Goal: Information Seeking & Learning: Learn about a topic

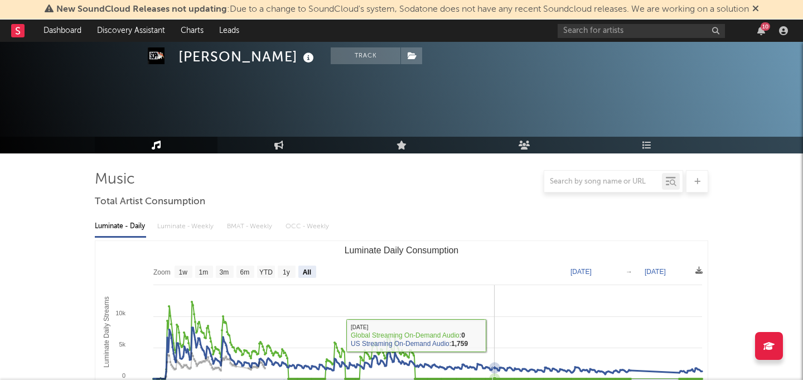
select select "All"
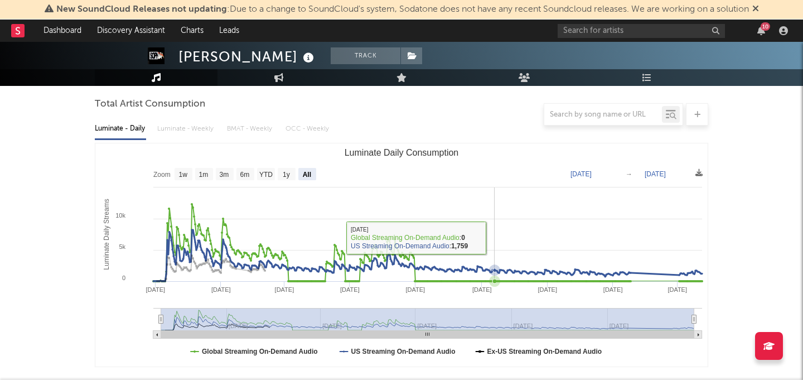
scroll to position [96, 0]
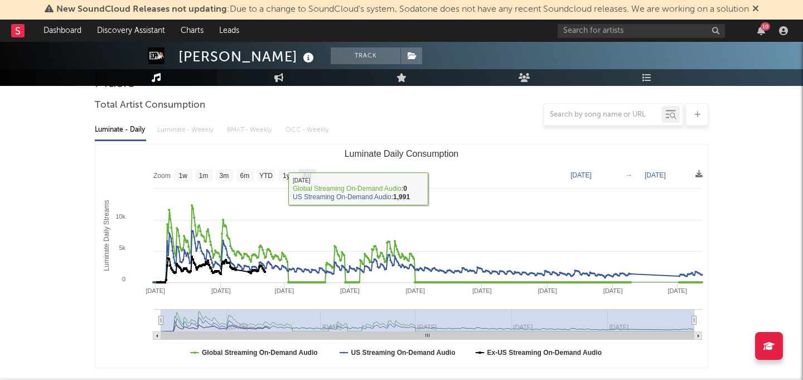
click at [185, 132] on div "Luminate - Daily Luminate - Weekly BMAT - Weekly OCC - Weekly" at bounding box center [401, 129] width 613 height 19
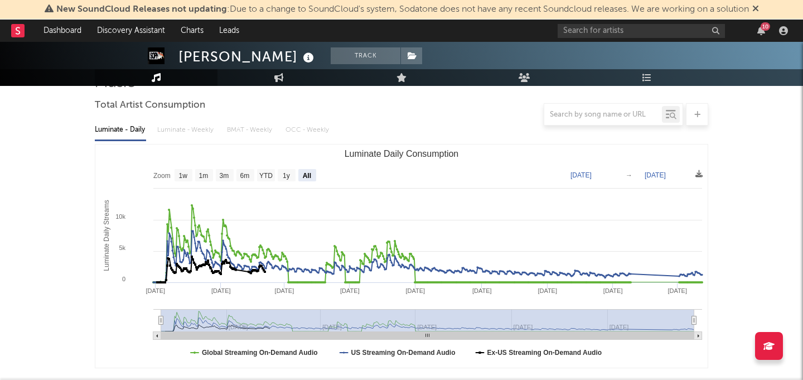
click at [192, 122] on div at bounding box center [401, 114] width 613 height 22
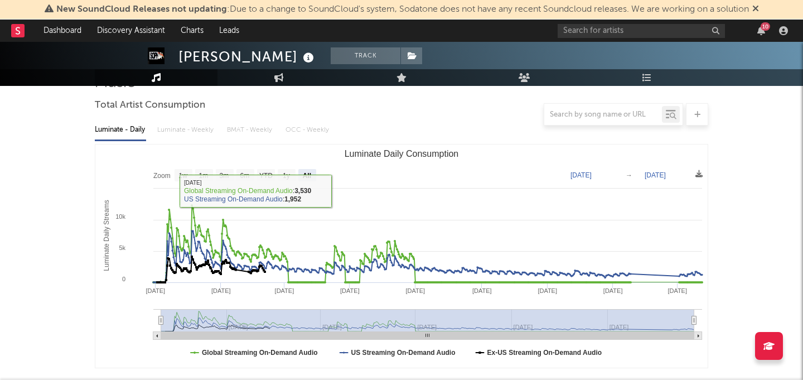
click at [183, 139] on div "Luminate - Daily Luminate - Weekly BMAT - Weekly OCC - Weekly" at bounding box center [401, 129] width 613 height 19
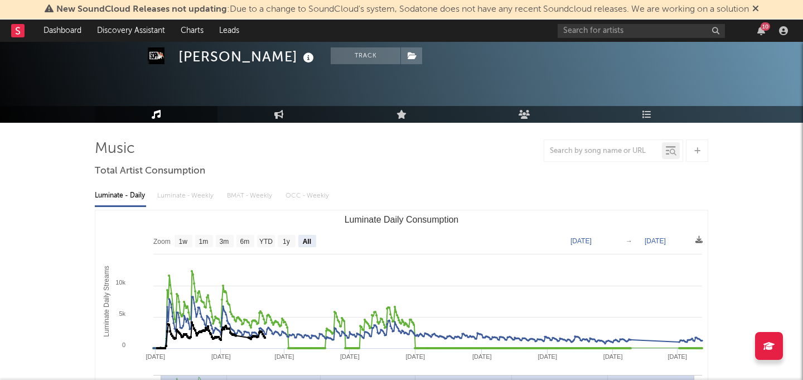
scroll to position [0, 0]
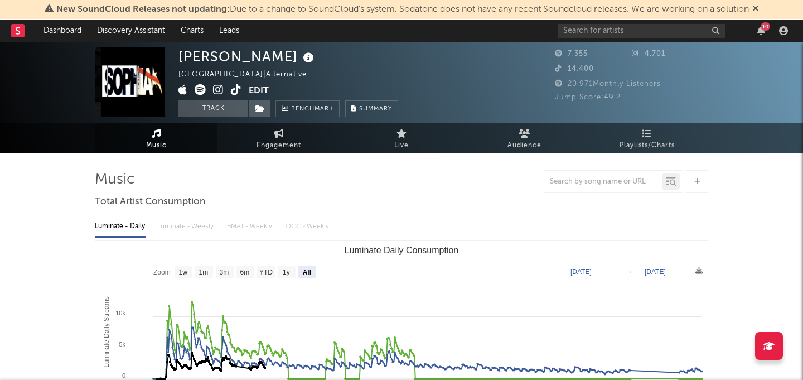
click at [196, 228] on div "Luminate - Daily Luminate - Weekly BMAT - Weekly OCC - Weekly" at bounding box center [401, 226] width 613 height 19
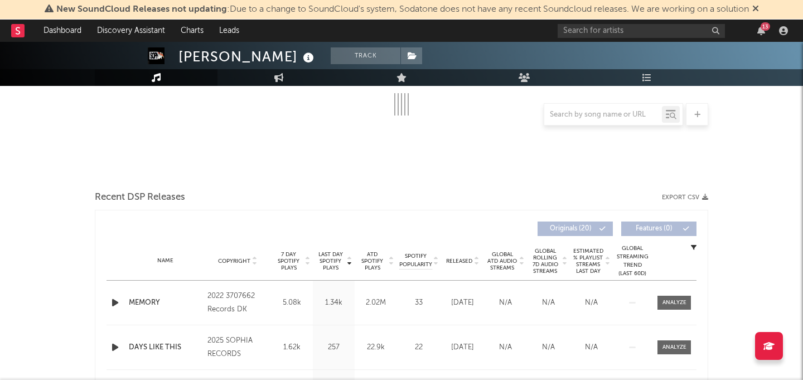
select select "6m"
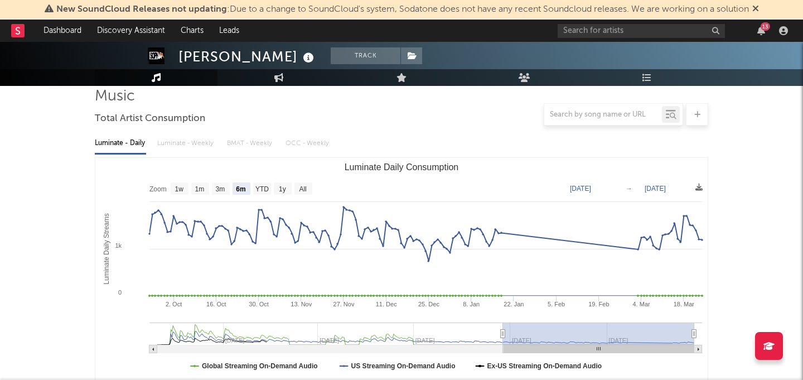
scroll to position [82, 0]
click at [182, 145] on div "Luminate - Daily Luminate - Weekly BMAT - Weekly OCC - Weekly" at bounding box center [401, 144] width 613 height 19
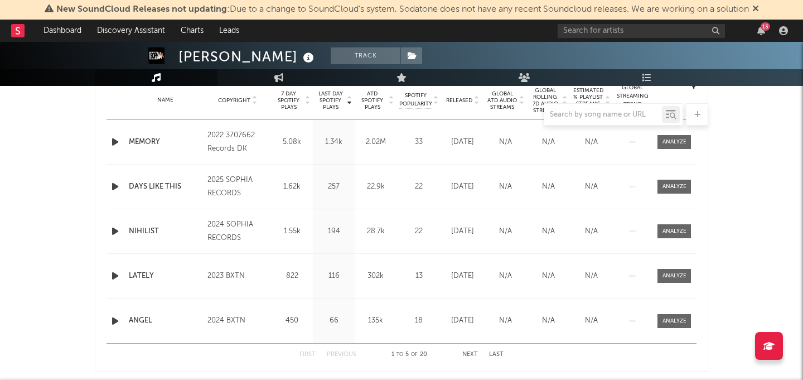
scroll to position [398, 0]
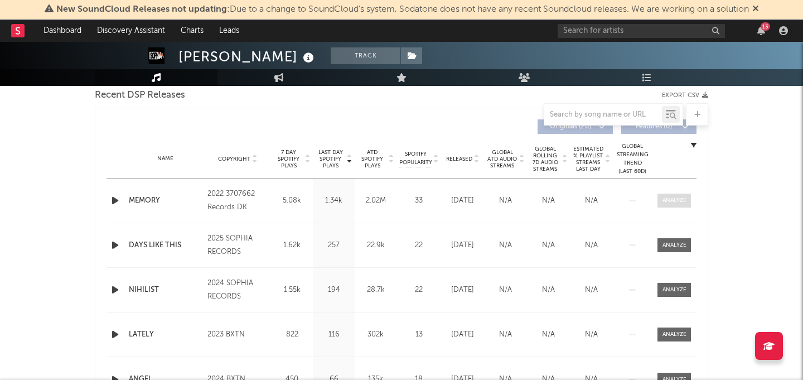
click at [673, 197] on div at bounding box center [674, 200] width 24 height 8
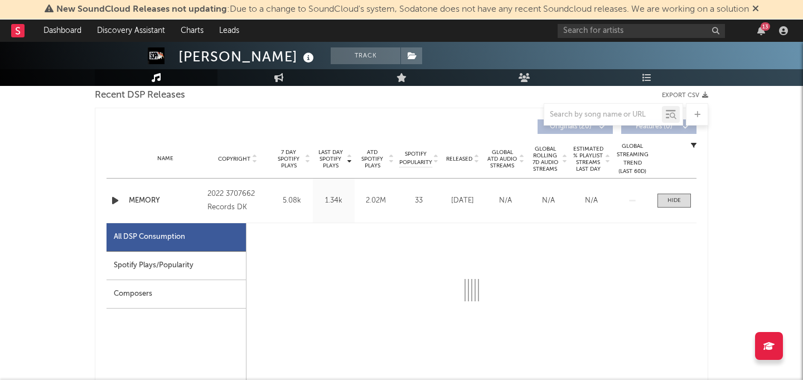
select select "6m"
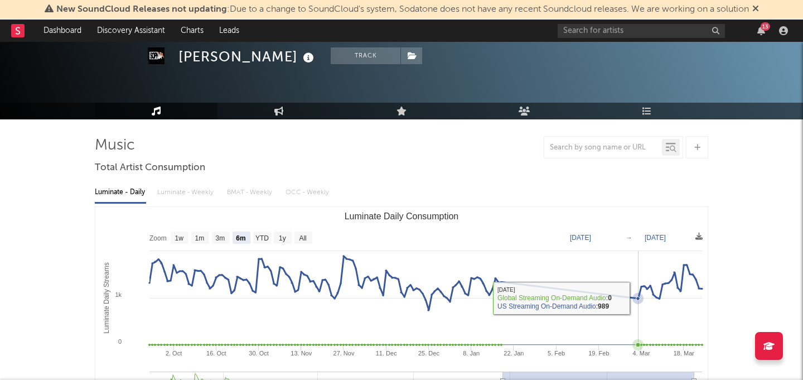
scroll to position [0, 0]
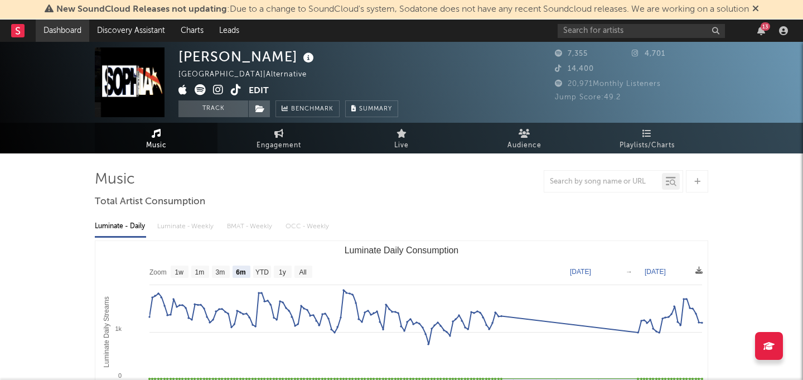
click at [57, 28] on link "Dashboard" at bounding box center [63, 31] width 54 height 22
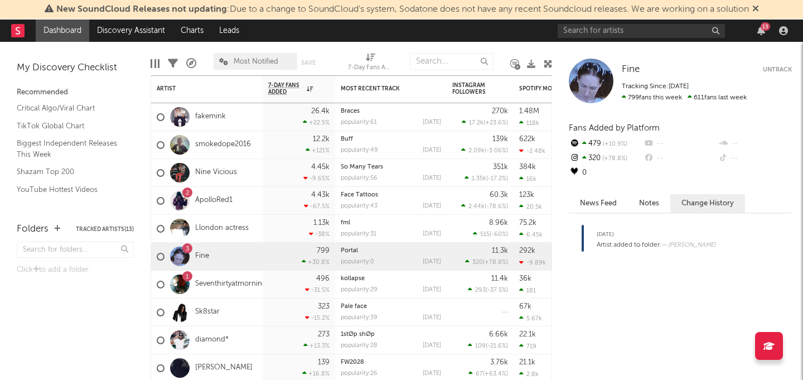
click at [139, 19] on div "New SoundCloud Releases not updating : Due to a change to SoundCloud's system, …" at bounding box center [401, 10] width 803 height 20
click at [132, 25] on link "Discovery Assistant" at bounding box center [131, 31] width 84 height 22
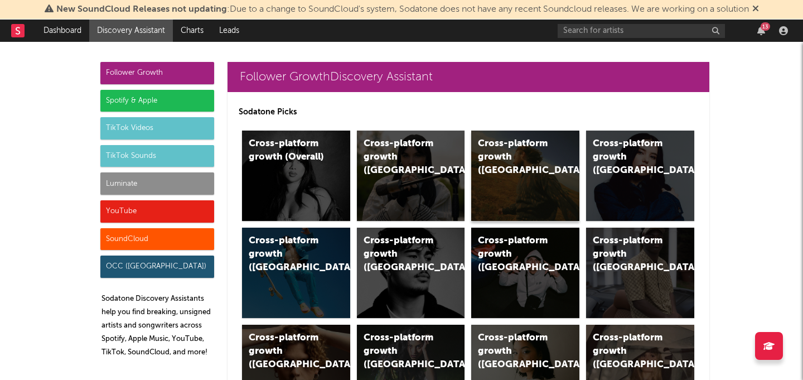
click at [507, 177] on div "Cross-platform growth (US)" at bounding box center [525, 175] width 108 height 90
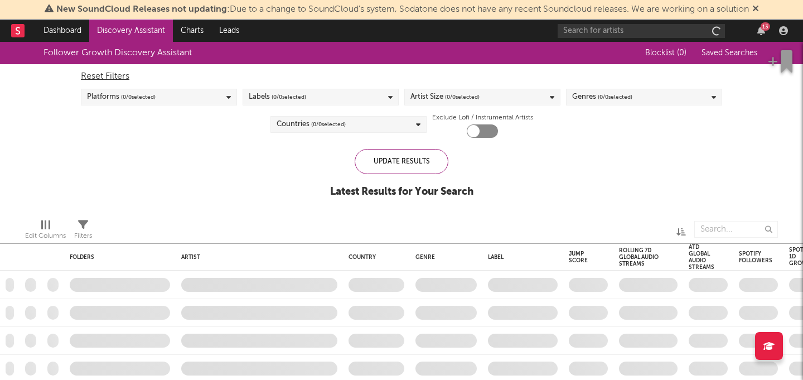
checkbox input "true"
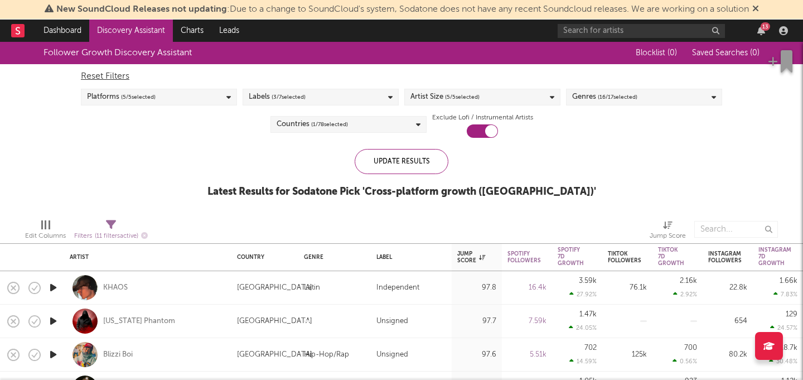
click at [373, 128] on div "Countries ( 1 / 78 selected)" at bounding box center [348, 124] width 156 height 17
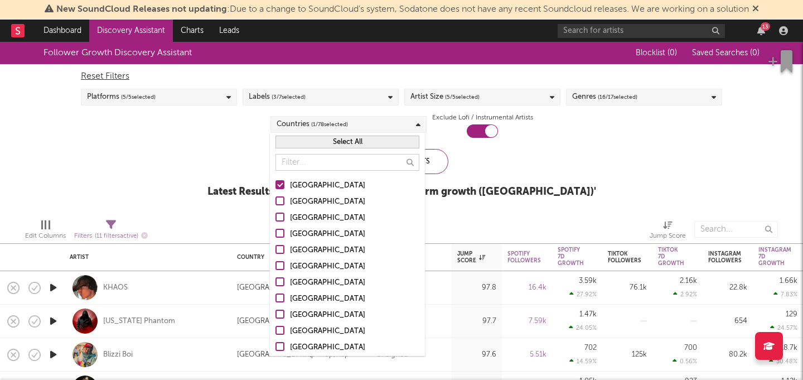
click at [373, 128] on div "Countries ( 1 / 78 selected)" at bounding box center [348, 124] width 156 height 17
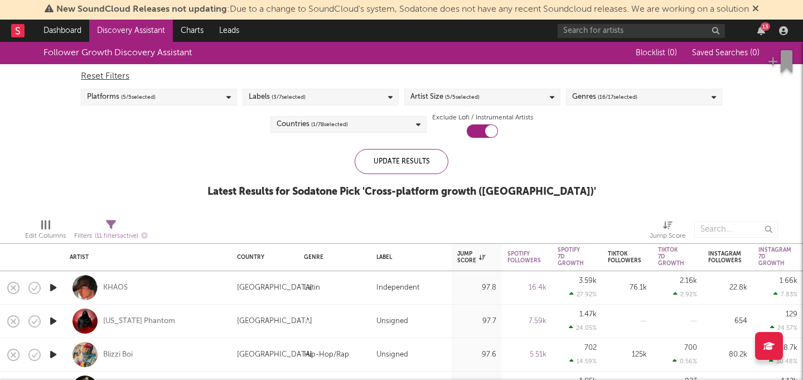
click at [358, 104] on div "Labels ( 3 / 7 selected)" at bounding box center [321, 97] width 156 height 17
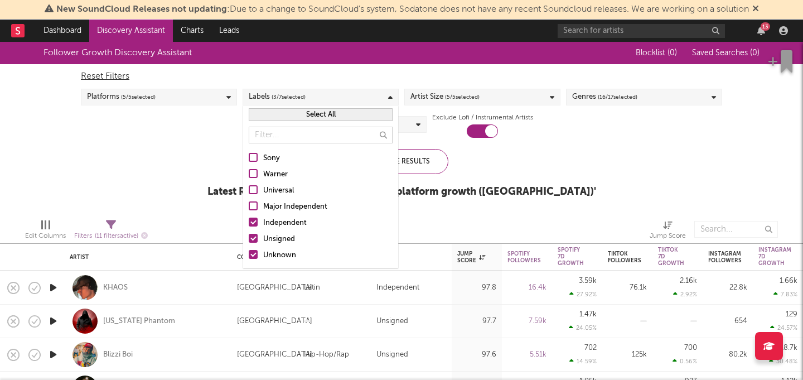
click at [253, 176] on div at bounding box center [253, 173] width 9 height 9
click at [249, 176] on input "Warner" at bounding box center [249, 174] width 0 height 13
click at [255, 221] on div at bounding box center [253, 221] width 9 height 9
click at [249, 221] on input "Independent" at bounding box center [249, 222] width 0 height 13
click at [253, 237] on div at bounding box center [253, 238] width 9 height 9
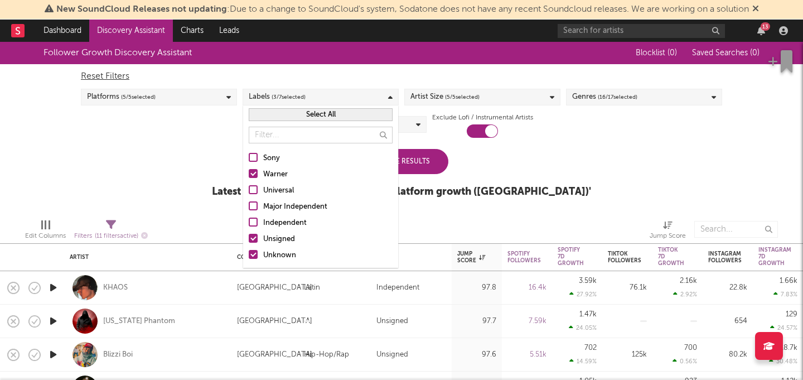
click at [249, 237] on input "Unsigned" at bounding box center [249, 239] width 0 height 13
click at [253, 257] on div at bounding box center [253, 254] width 9 height 9
click at [249, 257] on input "Unknown" at bounding box center [249, 255] width 0 height 13
click at [422, 165] on div "Update Results" at bounding box center [402, 161] width 94 height 25
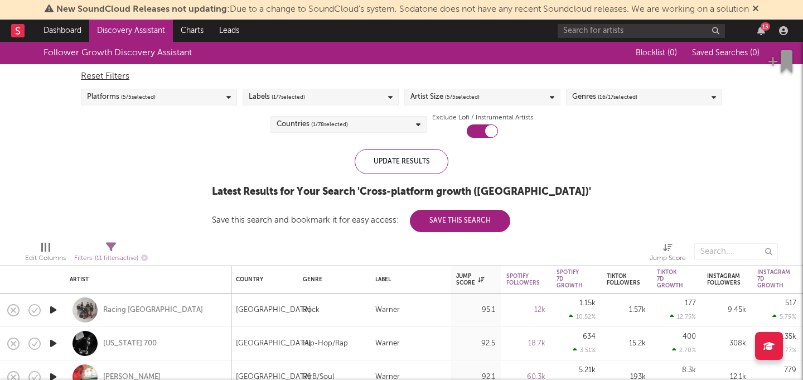
click at [348, 96] on div "Labels ( 1 / 7 selected)" at bounding box center [321, 97] width 156 height 17
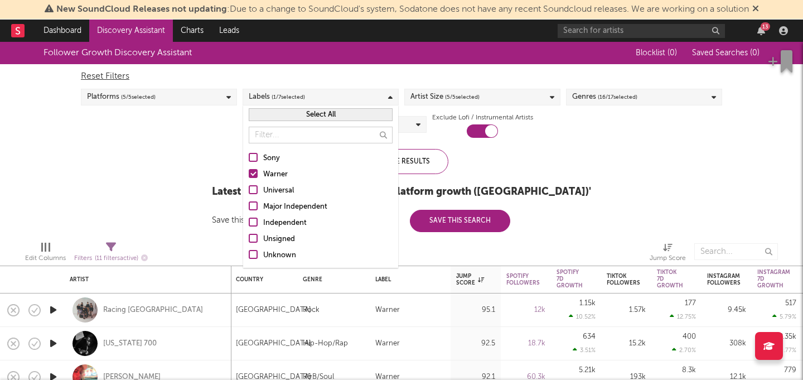
click at [279, 188] on div "Universal" at bounding box center [327, 190] width 129 height 13
click at [249, 188] on input "Universal" at bounding box center [249, 190] width 0 height 13
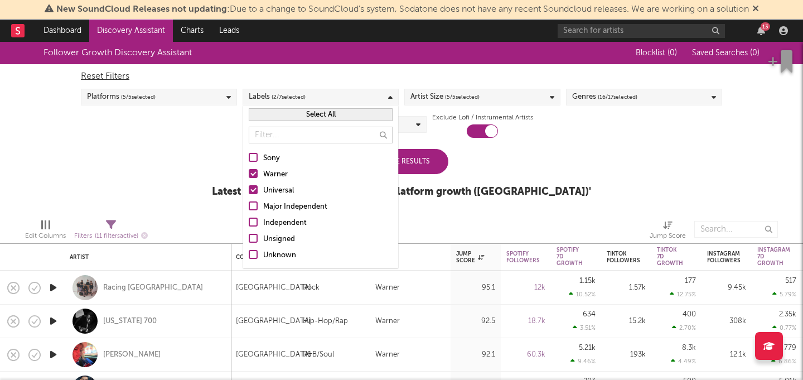
click at [267, 169] on div "Warner" at bounding box center [327, 174] width 129 height 13
click at [249, 169] on input "Warner" at bounding box center [249, 174] width 0 height 13
click at [429, 170] on div "Update Results" at bounding box center [402, 161] width 94 height 25
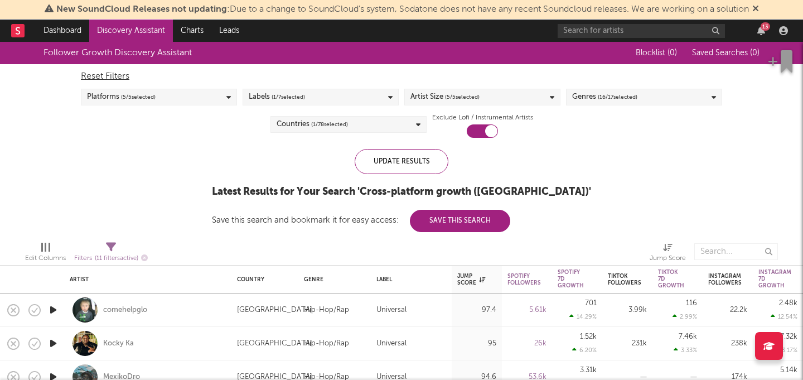
click at [337, 95] on div "Labels ( 1 / 7 selected)" at bounding box center [321, 97] width 156 height 17
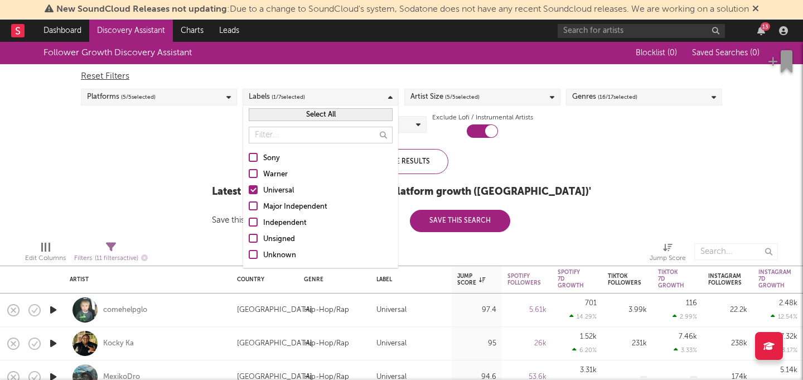
click at [298, 156] on div "Sony" at bounding box center [327, 158] width 129 height 13
click at [249, 156] on input "Sony" at bounding box center [249, 158] width 0 height 13
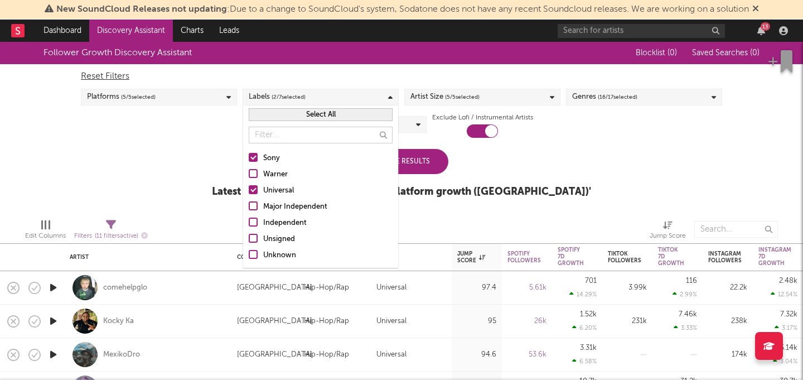
click at [283, 191] on div "Universal" at bounding box center [327, 190] width 129 height 13
click at [249, 191] on input "Universal" at bounding box center [249, 190] width 0 height 13
click at [418, 159] on div "Update Results" at bounding box center [402, 161] width 94 height 25
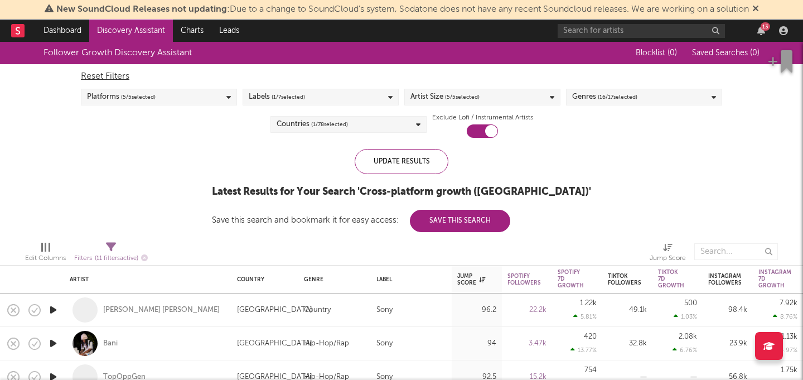
click at [370, 96] on div "Labels ( 1 / 7 selected)" at bounding box center [321, 97] width 156 height 17
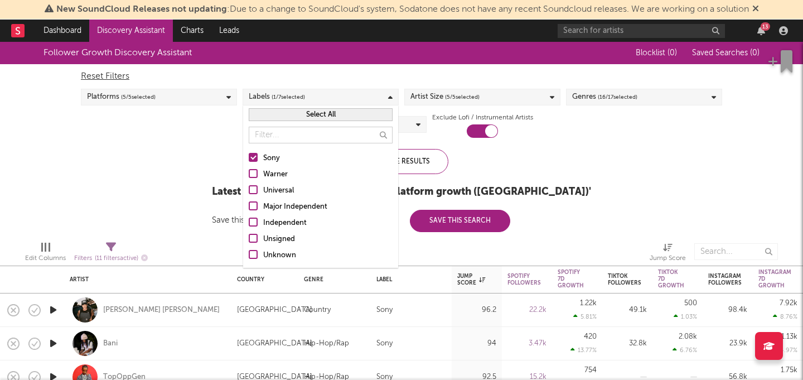
click at [291, 205] on div "Major Independent" at bounding box center [327, 206] width 129 height 13
click at [249, 205] on input "Major Independent" at bounding box center [249, 206] width 0 height 13
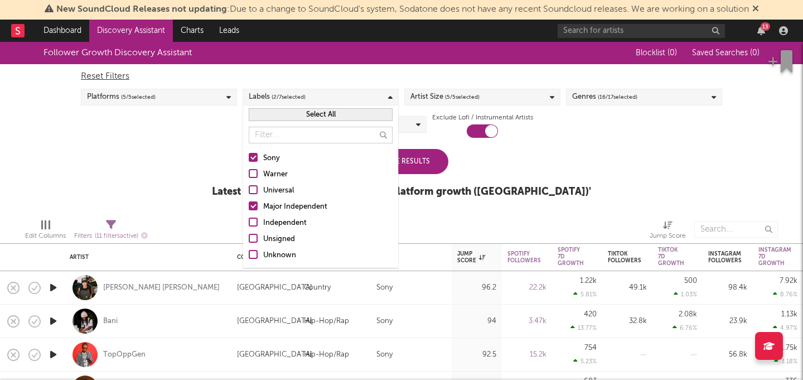
click at [265, 152] on div "Sony" at bounding box center [327, 158] width 129 height 13
click at [249, 152] on input "Sony" at bounding box center [249, 158] width 0 height 13
click at [282, 207] on div "Major Independent" at bounding box center [327, 206] width 129 height 13
click at [249, 207] on input "Major Independent" at bounding box center [249, 206] width 0 height 13
click at [282, 220] on div "Independent" at bounding box center [327, 222] width 129 height 13
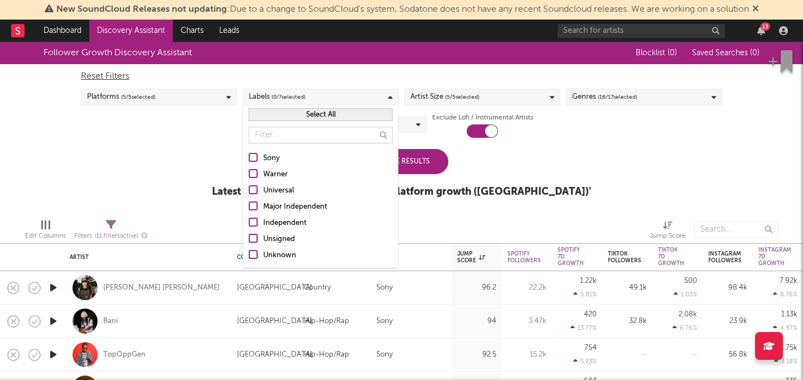
click at [249, 220] on input "Independent" at bounding box center [249, 222] width 0 height 13
click at [278, 239] on div "Unsigned" at bounding box center [327, 239] width 129 height 13
click at [249, 239] on input "Unsigned" at bounding box center [249, 239] width 0 height 13
click at [279, 258] on div "Unknown" at bounding box center [327, 255] width 129 height 13
click at [249, 258] on input "Unknown" at bounding box center [249, 255] width 0 height 13
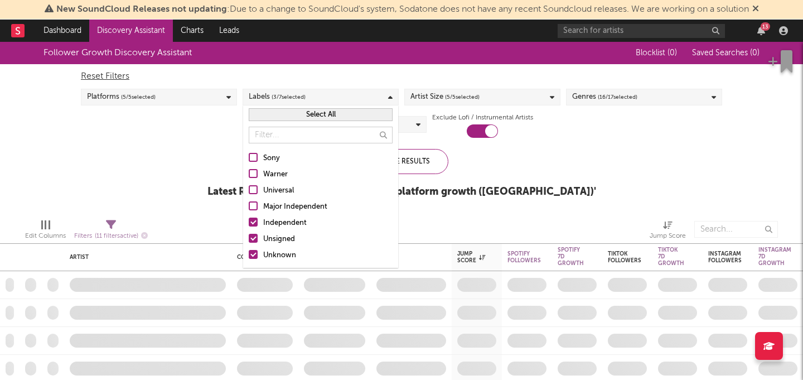
click at [263, 260] on div "Unknown" at bounding box center [327, 255] width 129 height 13
click at [249, 260] on input "Unknown" at bounding box center [249, 255] width 0 height 13
click at [291, 258] on div "Unknown" at bounding box center [327, 255] width 129 height 13
click at [249, 258] on input "Unknown" at bounding box center [249, 255] width 0 height 13
click at [416, 163] on div "Update Results" at bounding box center [402, 161] width 94 height 25
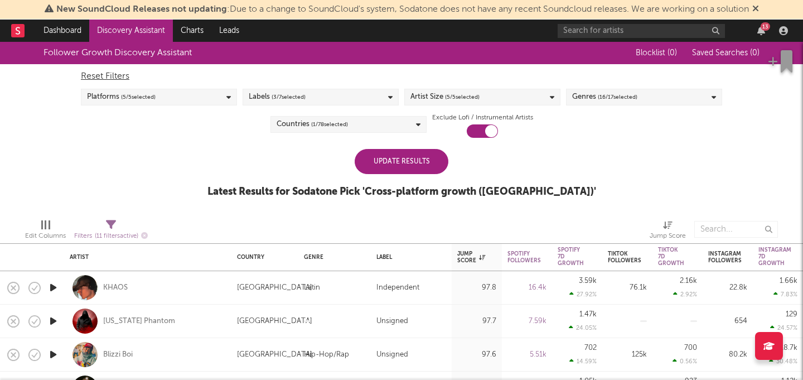
click at [410, 159] on div "Update Results" at bounding box center [402, 161] width 94 height 25
click at [219, 99] on div "Platforms ( 5 / 5 selected)" at bounding box center [159, 97] width 156 height 17
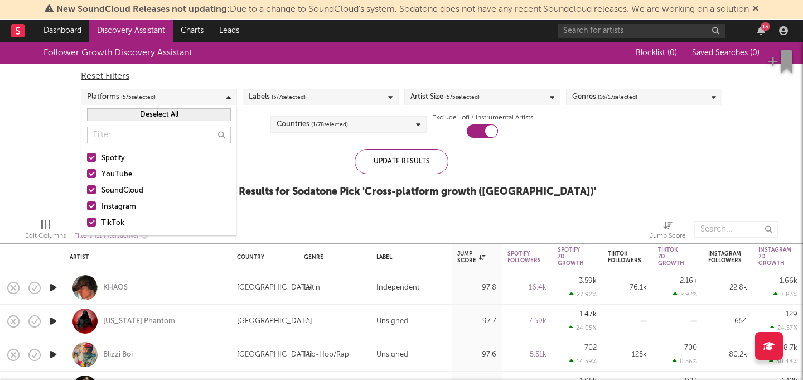
click at [219, 99] on div "Platforms ( 5 / 5 selected)" at bounding box center [159, 97] width 156 height 17
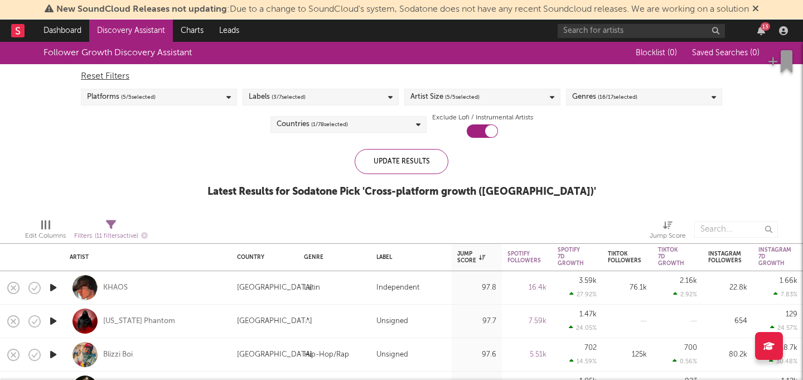
click at [515, 100] on div "Artist Size ( 5 / 5 selected)" at bounding box center [482, 97] width 156 height 17
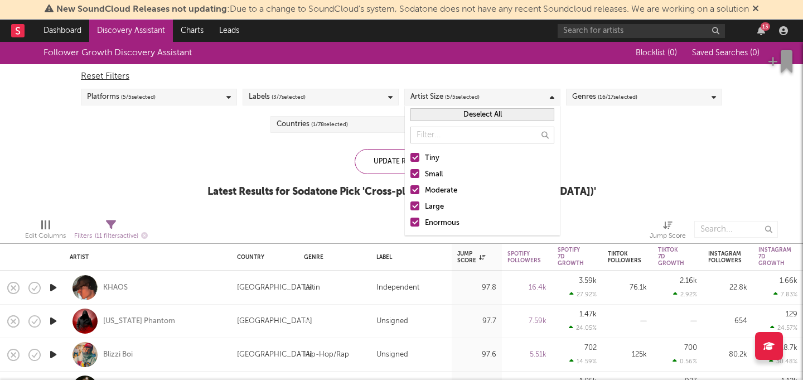
click at [513, 100] on div "Artist Size ( 5 / 5 selected)" at bounding box center [482, 97] width 156 height 17
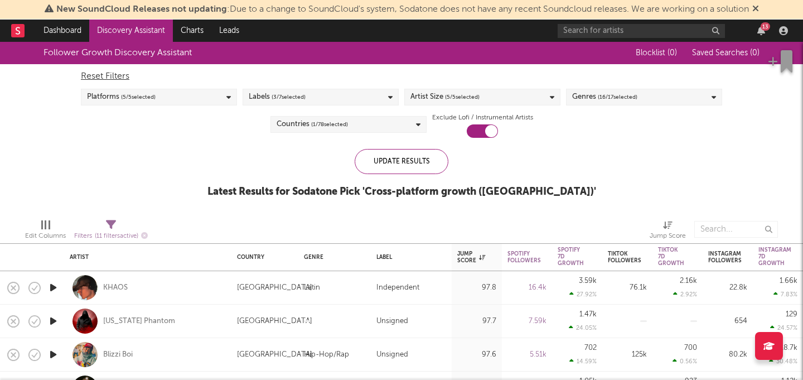
click at [389, 92] on div "Labels ( 3 / 7 selected)" at bounding box center [321, 97] width 156 height 17
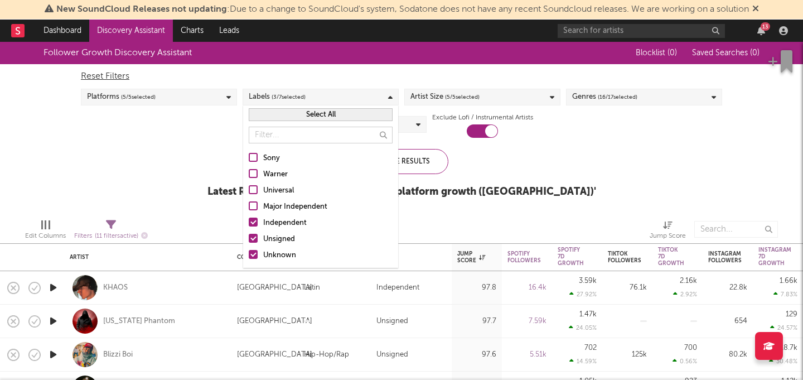
click at [389, 93] on div "Labels ( 3 / 7 selected)" at bounding box center [321, 97] width 156 height 17
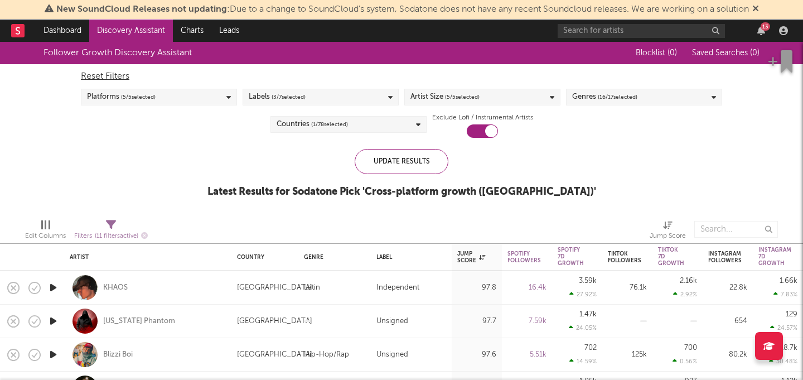
click at [660, 96] on div "Genres ( 16 / 17 selected)" at bounding box center [644, 97] width 156 height 17
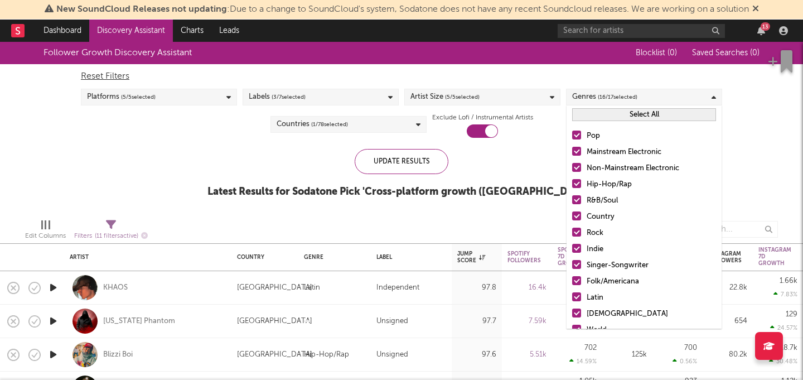
click at [623, 113] on button "Select All" at bounding box center [644, 114] width 144 height 13
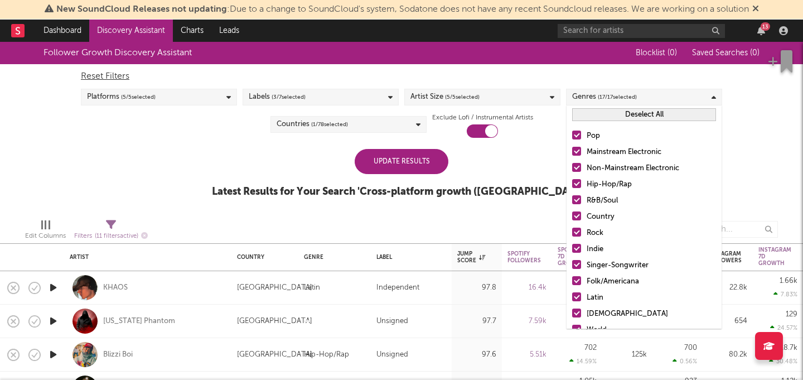
click at [600, 118] on button "Deselect All" at bounding box center [644, 114] width 144 height 13
click at [579, 185] on div at bounding box center [576, 183] width 9 height 9
click at [572, 185] on input "Hip-Hop/Rap" at bounding box center [572, 184] width 0 height 13
click at [512, 199] on div "Update Results Latest Results for Your Search ' Cross-platform growth (US) '" at bounding box center [401, 179] width 379 height 61
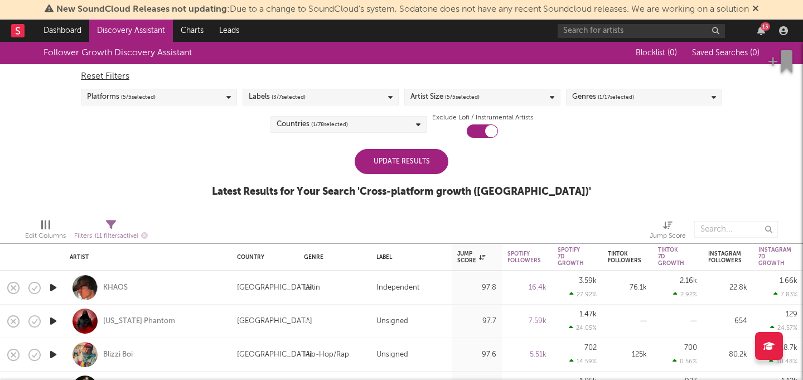
click at [424, 165] on div "Update Results" at bounding box center [402, 161] width 94 height 25
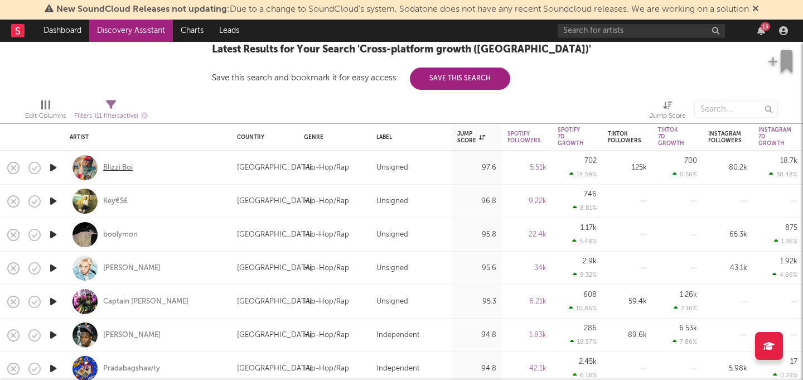
click at [129, 164] on div "Blizzi Boi" at bounding box center [118, 168] width 30 height 10
click at [131, 236] on div "boolymon" at bounding box center [120, 235] width 35 height 10
click at [128, 233] on div "boolymon" at bounding box center [120, 235] width 35 height 10
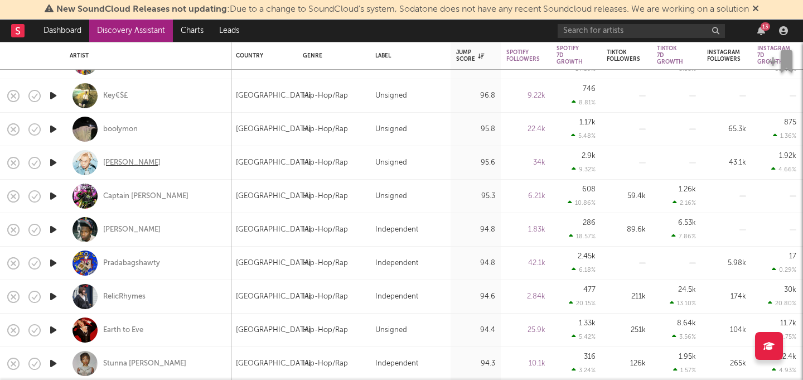
click at [138, 165] on div "Danny Chung" at bounding box center [131, 163] width 57 height 10
click at [57, 195] on icon "button" at bounding box center [53, 196] width 12 height 14
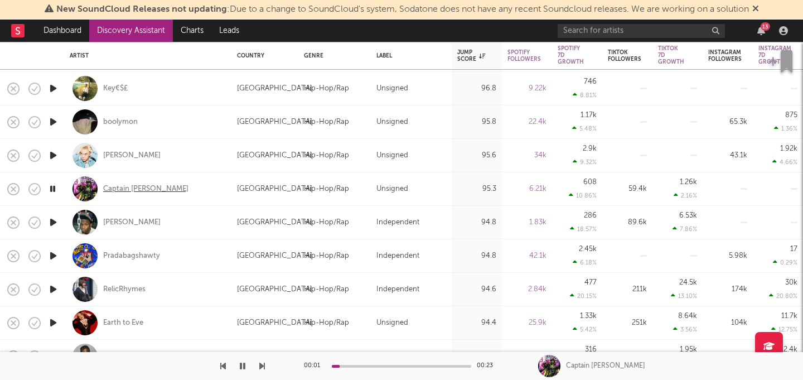
click at [122, 191] on div "Captain Swag" at bounding box center [145, 189] width 85 height 10
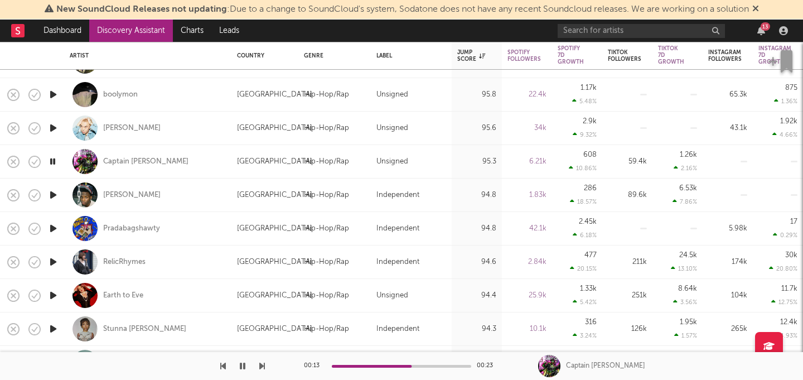
click at [54, 226] on icon "button" at bounding box center [53, 228] width 12 height 14
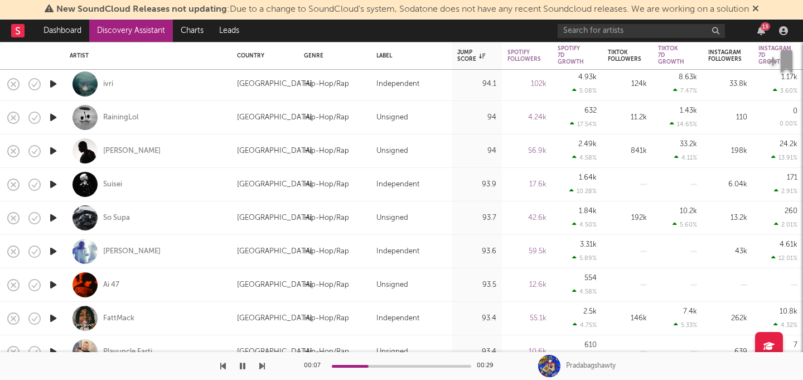
click at [54, 252] on icon "button" at bounding box center [53, 251] width 12 height 14
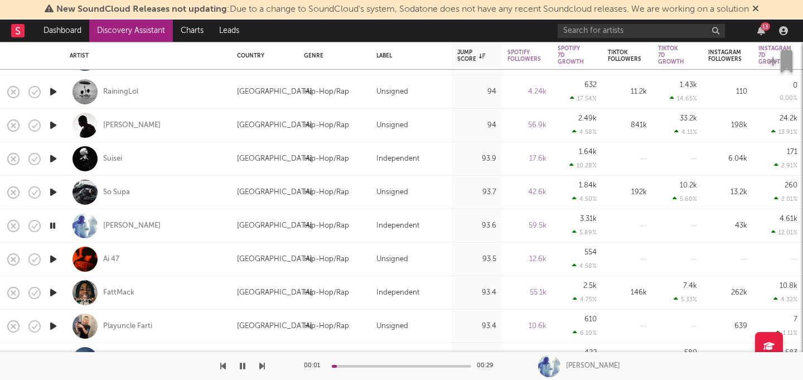
click at [56, 262] on icon "button" at bounding box center [53, 259] width 12 height 14
click at [112, 259] on div "Ai 47" at bounding box center [111, 259] width 16 height 10
click at [241, 366] on icon "button" at bounding box center [243, 365] width 6 height 9
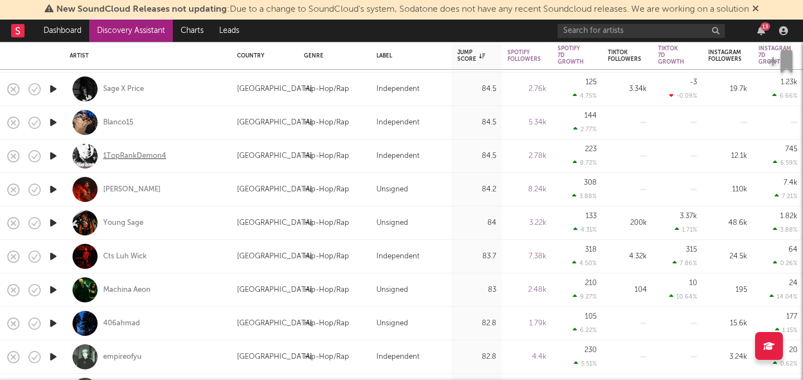
click at [154, 155] on div "1TopRankDemon4" at bounding box center [134, 156] width 63 height 10
click at [54, 254] on icon "button" at bounding box center [53, 256] width 12 height 14
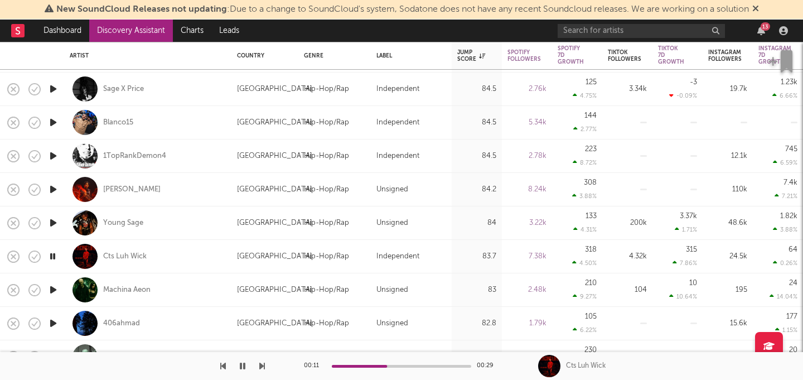
click at [387, 365] on div at bounding box center [401, 366] width 139 height 3
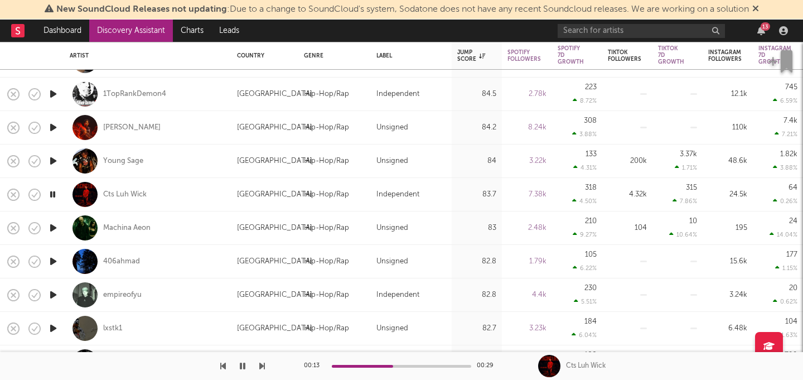
click at [56, 262] on icon "button" at bounding box center [53, 261] width 12 height 14
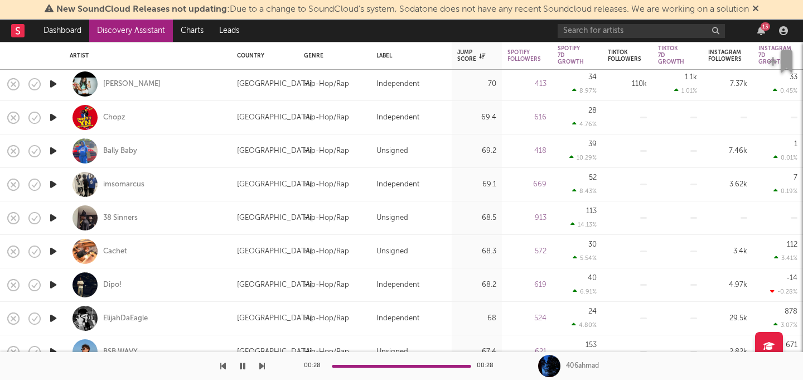
click at [56, 286] on icon "button" at bounding box center [53, 285] width 12 height 14
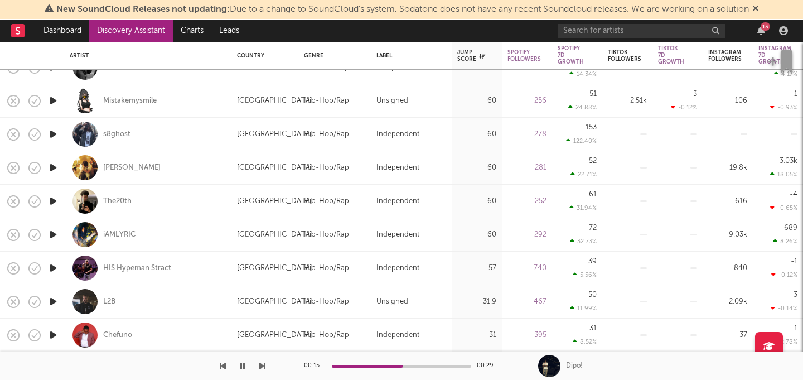
click at [54, 299] on icon "button" at bounding box center [53, 301] width 12 height 14
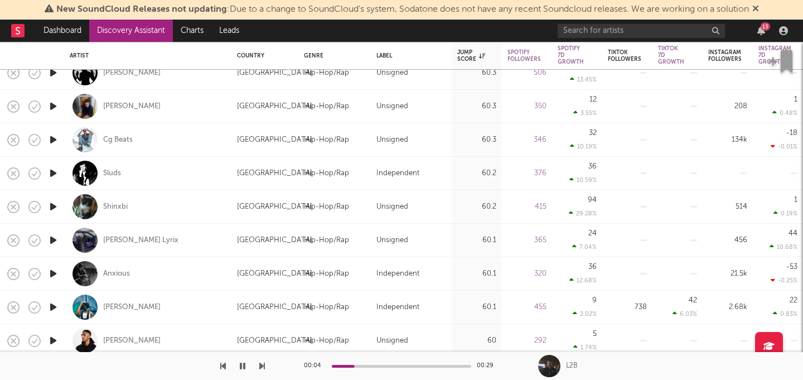
click at [52, 173] on icon "button" at bounding box center [53, 173] width 12 height 14
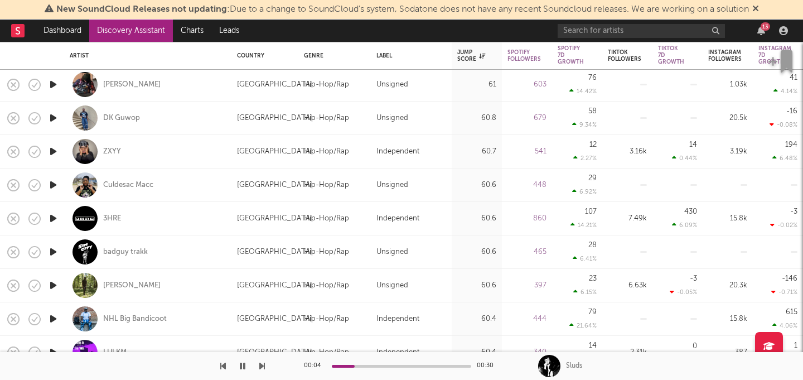
click at [552, 369] on div at bounding box center [549, 366] width 22 height 22
click at [335, 367] on div at bounding box center [294, 366] width 139 height 3
click at [335, 367] on div at bounding box center [269, 366] width 139 height 3
drag, startPoint x: 335, startPoint y: 367, endPoint x: 326, endPoint y: 367, distance: 9.5
click at [326, 367] on div "00:00 00:30" at bounding box center [401, 366] width 195 height 28
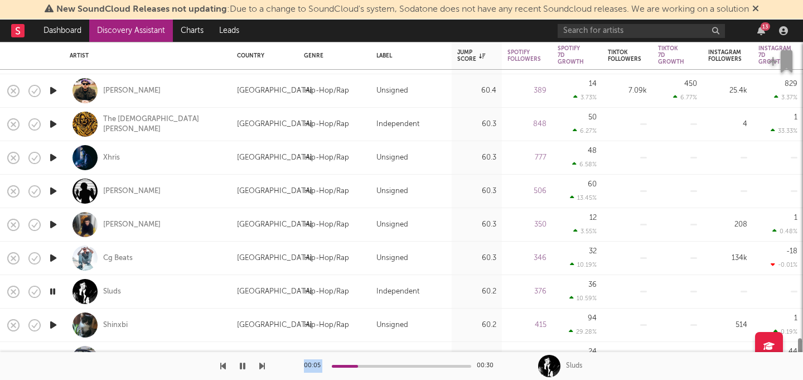
click at [50, 292] on icon "button" at bounding box center [52, 291] width 11 height 14
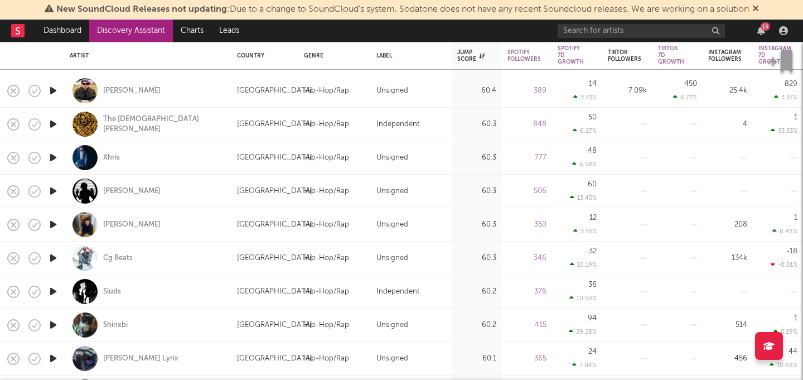
click at [47, 292] on icon "button" at bounding box center [53, 291] width 12 height 14
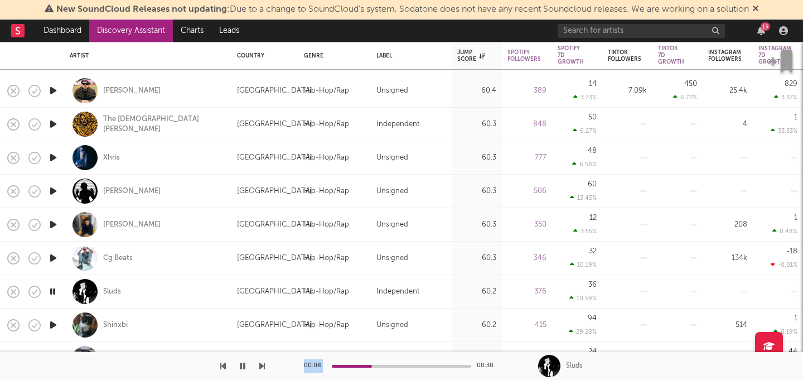
click at [221, 370] on icon "button" at bounding box center [223, 365] width 6 height 9
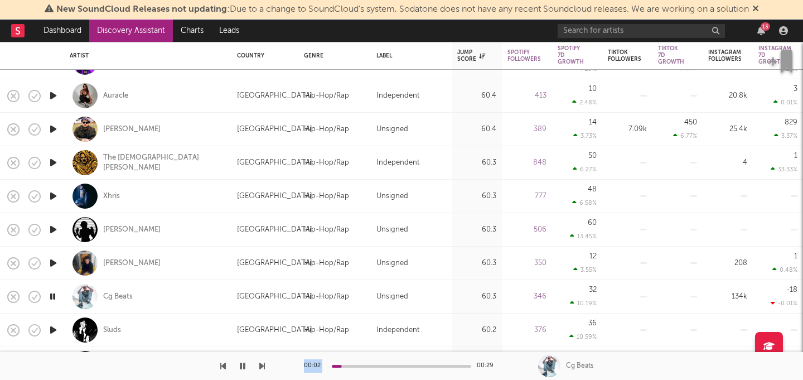
click at [51, 229] on icon "button" at bounding box center [53, 230] width 12 height 14
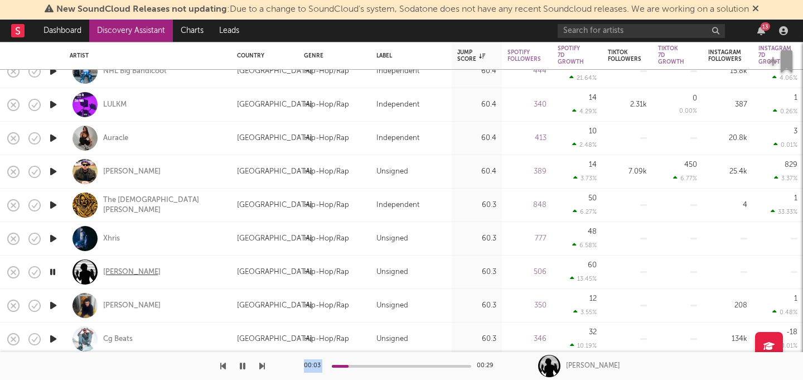
click at [115, 275] on div "Lil Marah" at bounding box center [131, 272] width 57 height 10
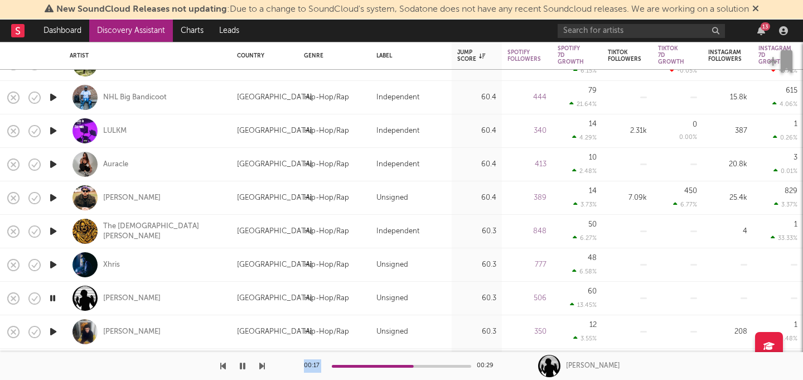
click at [52, 231] on icon "button" at bounding box center [53, 231] width 12 height 14
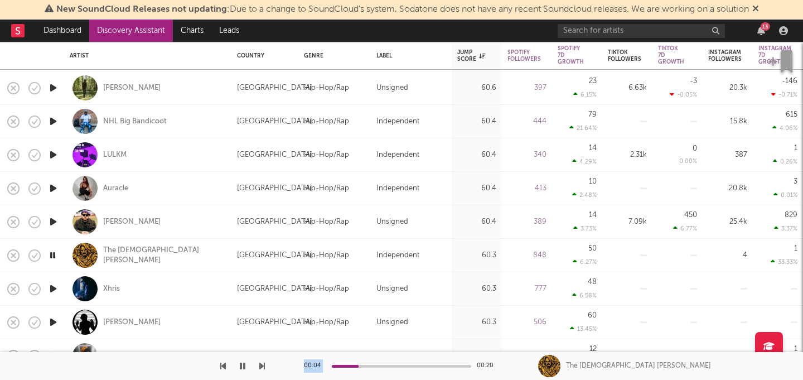
click at [52, 185] on icon "button" at bounding box center [53, 188] width 12 height 14
click at [109, 188] on div "Auracle" at bounding box center [115, 188] width 25 height 10
click at [413, 366] on div at bounding box center [401, 366] width 139 height 3
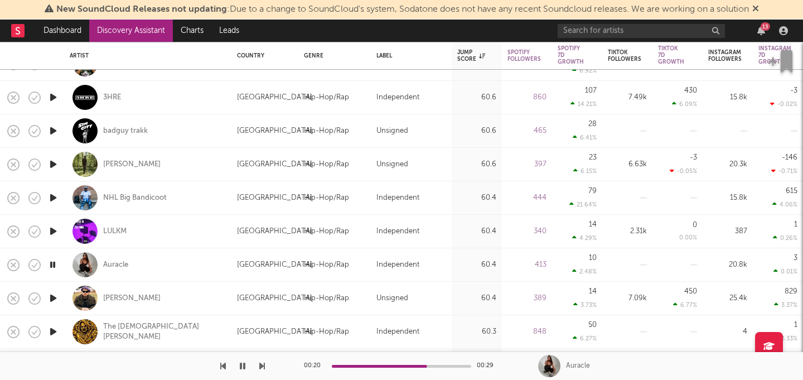
click at [53, 194] on icon "button" at bounding box center [53, 198] width 12 height 14
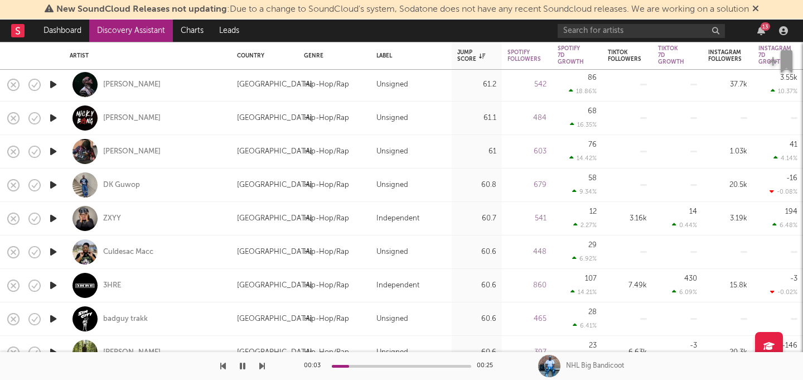
click at [52, 215] on icon "button" at bounding box center [53, 218] width 12 height 14
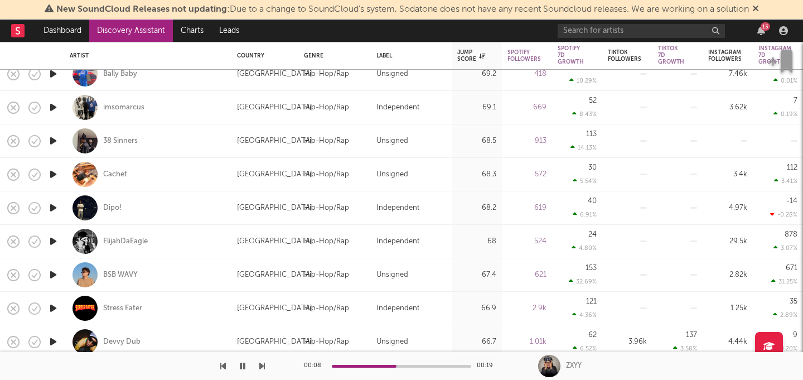
click at [54, 208] on icon "button" at bounding box center [53, 208] width 12 height 14
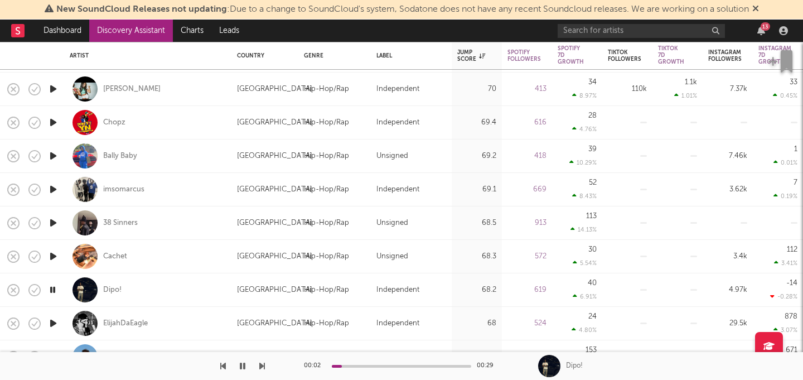
click at [50, 226] on icon "button" at bounding box center [53, 223] width 12 height 14
click at [121, 218] on div "38 Sinners" at bounding box center [120, 223] width 35 height 10
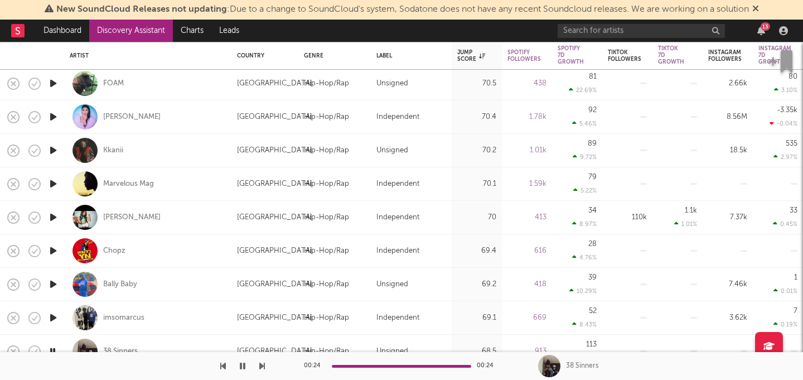
click at [52, 185] on icon "button" at bounding box center [53, 184] width 12 height 14
click at [61, 151] on div at bounding box center [53, 150] width 22 height 33
select select "1w"
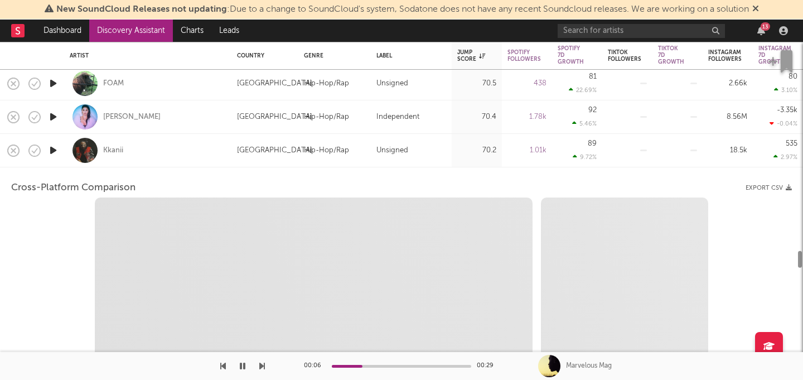
click at [61, 151] on div at bounding box center [53, 150] width 22 height 33
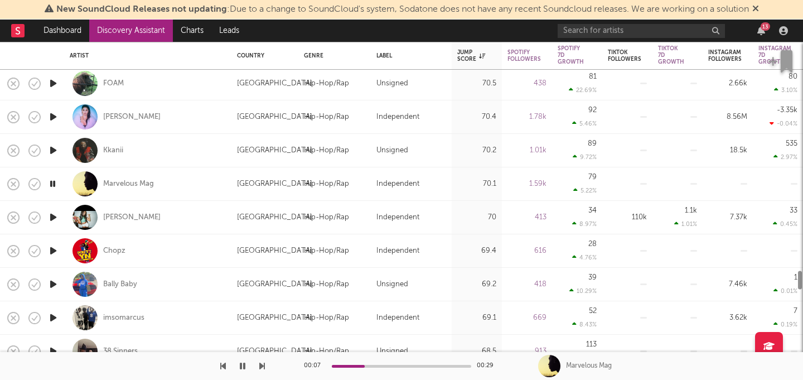
click at [52, 151] on icon "button" at bounding box center [53, 150] width 12 height 14
click at [51, 117] on icon "button" at bounding box center [53, 117] width 12 height 14
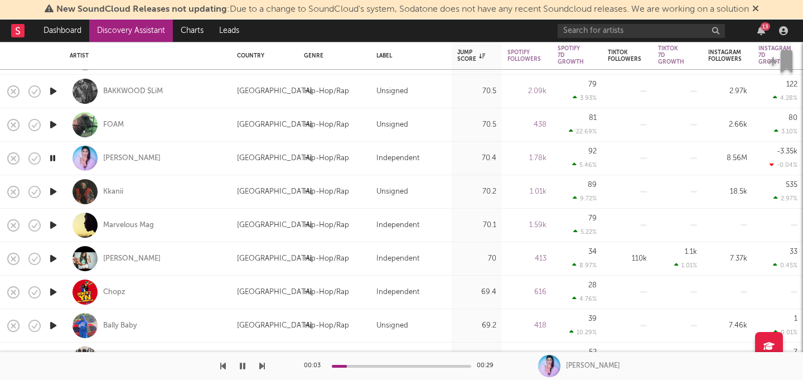
click at [50, 122] on icon "button" at bounding box center [53, 125] width 12 height 14
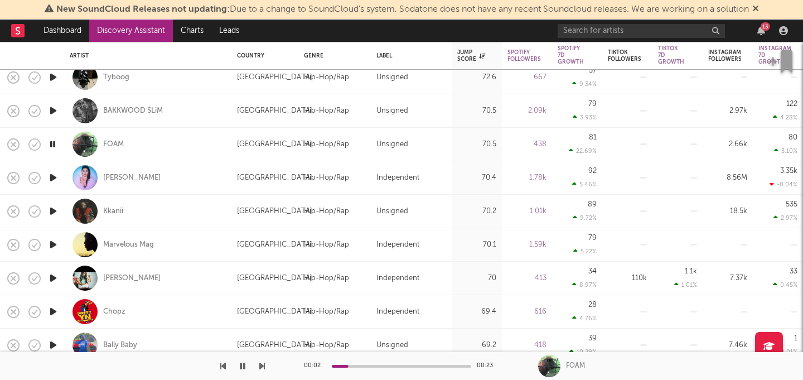
click at [53, 112] on icon "button" at bounding box center [53, 111] width 12 height 14
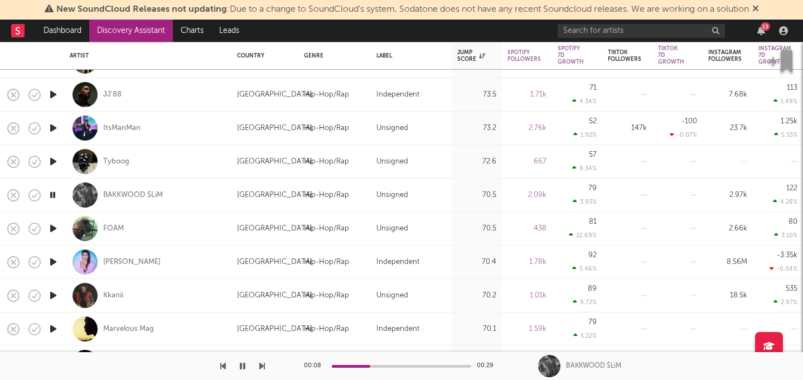
click at [53, 161] on icon "button" at bounding box center [53, 161] width 12 height 14
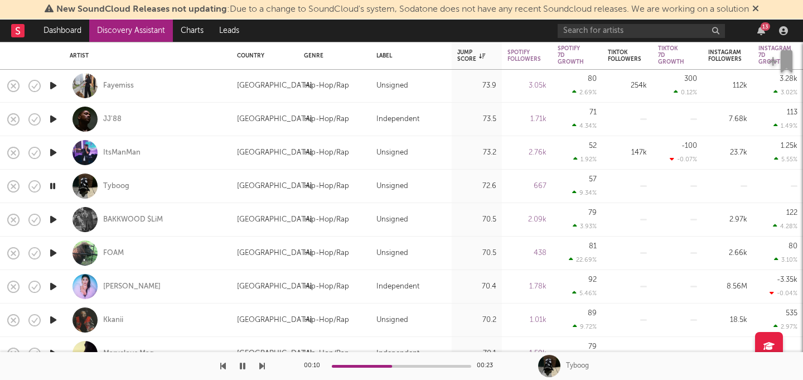
click at [53, 150] on icon "button" at bounding box center [53, 153] width 12 height 14
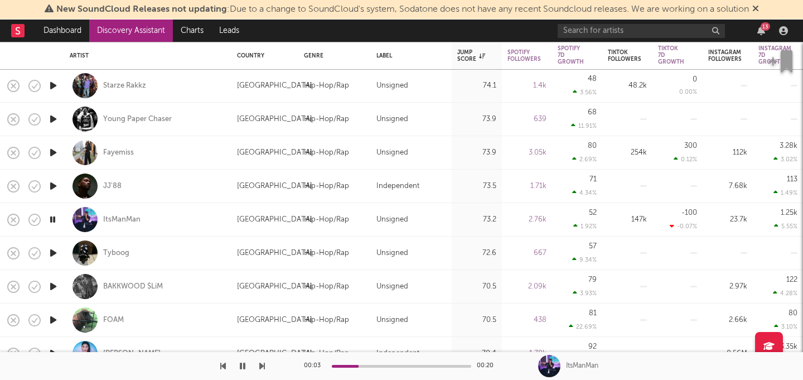
click at [54, 185] on icon "button" at bounding box center [53, 186] width 12 height 14
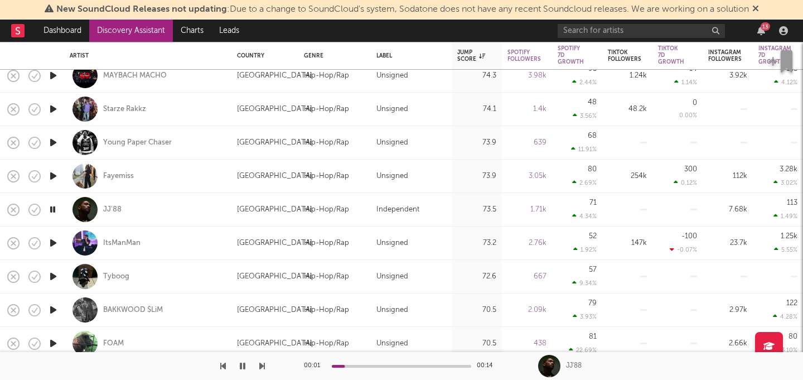
click at [54, 174] on icon "button" at bounding box center [53, 176] width 12 height 14
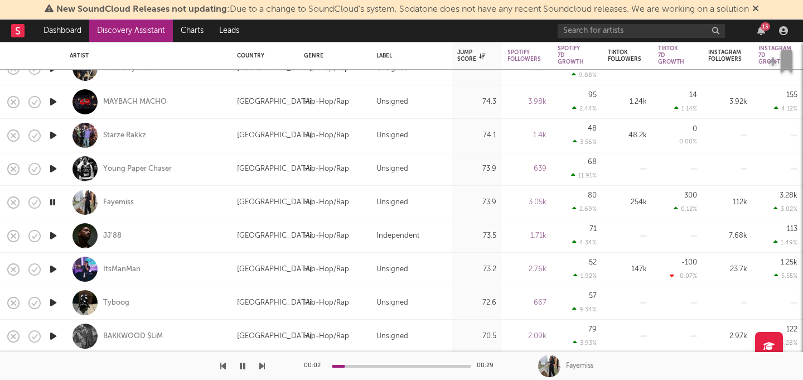
click at [59, 167] on div at bounding box center [53, 168] width 22 height 33
select select "1w"
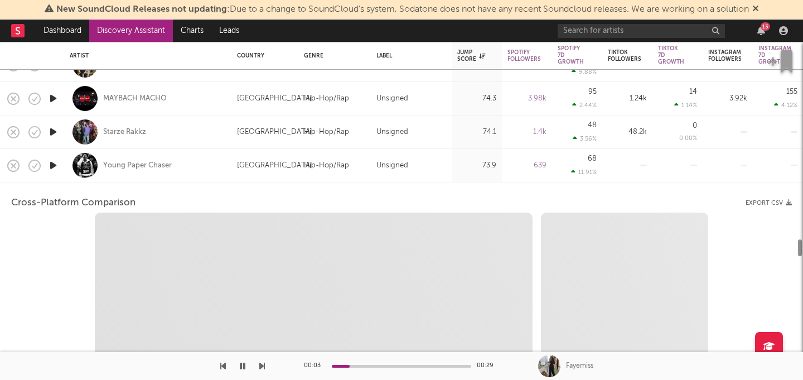
select select "6m"
click at [63, 169] on div at bounding box center [53, 163] width 22 height 33
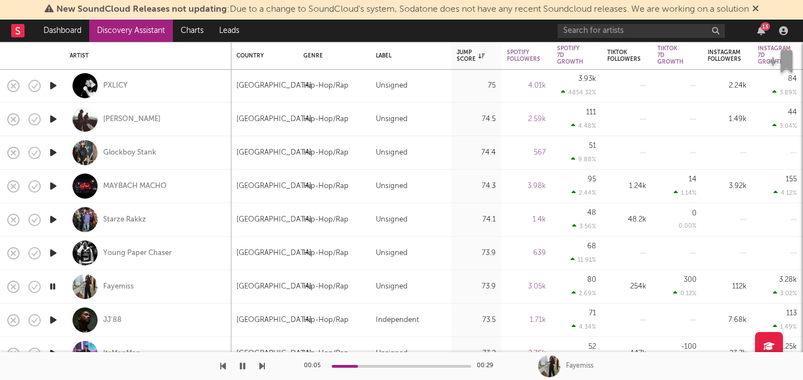
click at [54, 157] on icon "button" at bounding box center [53, 153] width 12 height 14
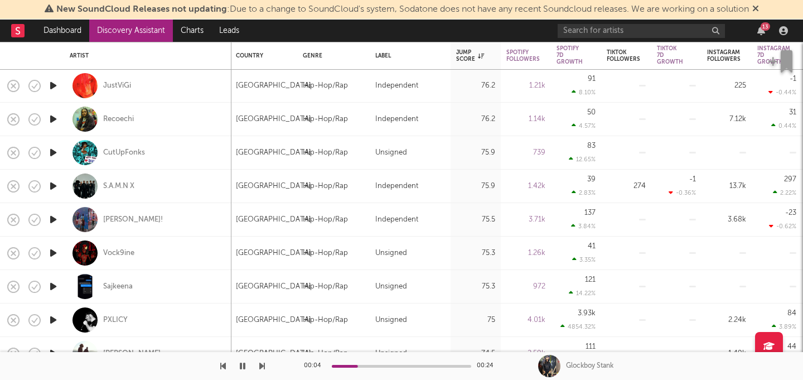
click at [52, 223] on icon "button" at bounding box center [53, 219] width 12 height 14
click at [362, 365] on div at bounding box center [401, 366] width 139 height 3
click at [117, 220] on div "baine!" at bounding box center [133, 220] width 60 height 10
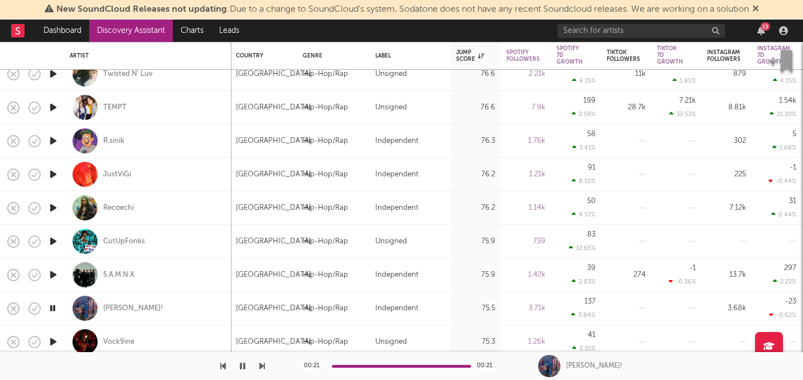
click at [54, 207] on icon "button" at bounding box center [53, 208] width 12 height 14
click at [62, 177] on div at bounding box center [53, 174] width 22 height 33
select select "1w"
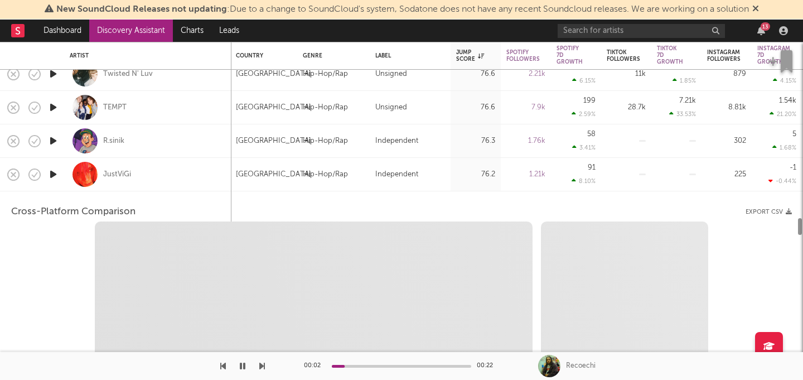
click at [53, 174] on icon "button" at bounding box center [53, 174] width 12 height 14
select select "1w"
click at [200, 180] on div "JustViGi" at bounding box center [148, 174] width 156 height 33
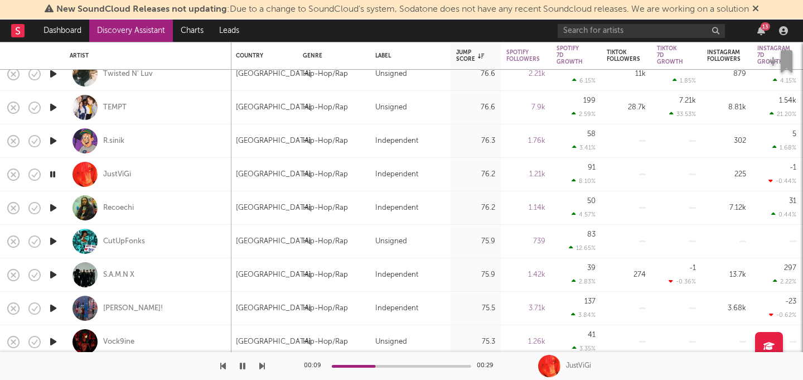
click at [51, 209] on icon "button" at bounding box center [53, 208] width 12 height 14
click at [53, 239] on icon "button" at bounding box center [53, 241] width 12 height 14
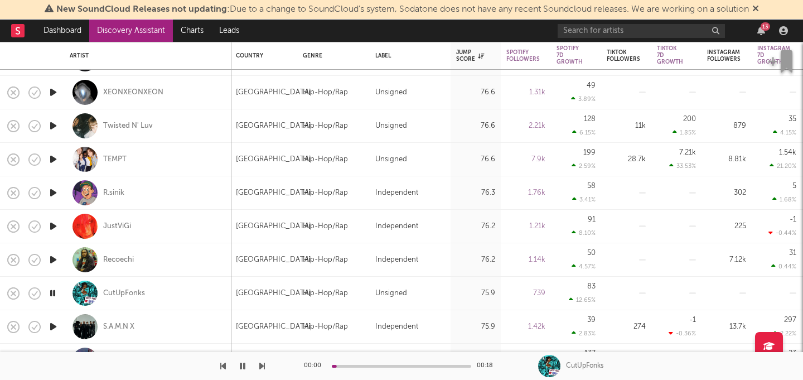
click at [51, 191] on icon "button" at bounding box center [53, 193] width 12 height 14
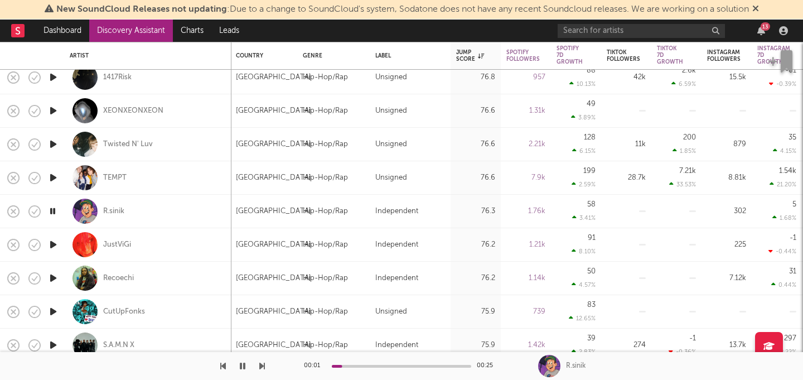
click at [50, 180] on icon "button" at bounding box center [53, 178] width 12 height 14
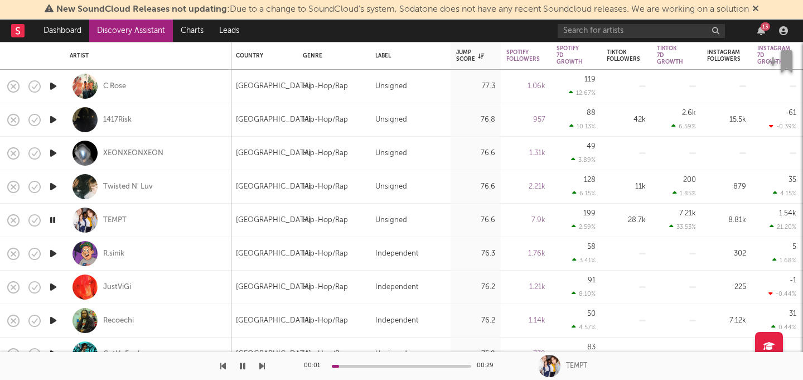
click at [54, 187] on icon "button" at bounding box center [53, 187] width 12 height 14
click at [128, 183] on div "Twisted N' Luv" at bounding box center [128, 187] width 50 height 10
click at [54, 156] on icon "button" at bounding box center [53, 153] width 12 height 14
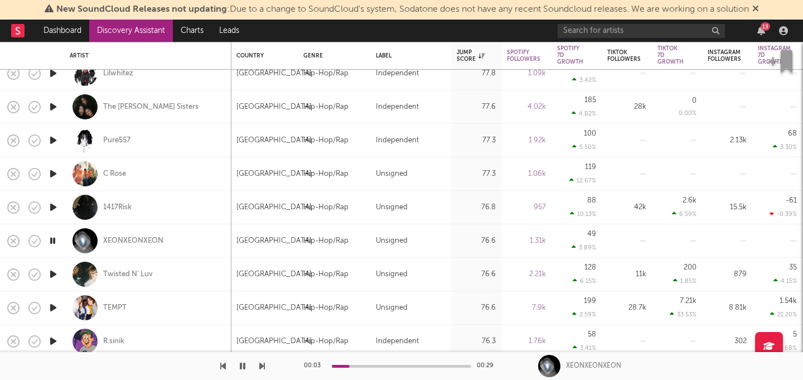
click at [55, 206] on icon "button" at bounding box center [53, 207] width 12 height 14
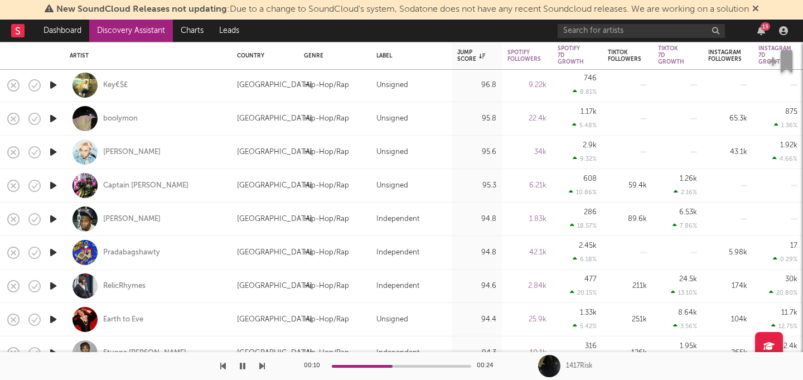
click at [50, 215] on icon "button" at bounding box center [53, 219] width 12 height 14
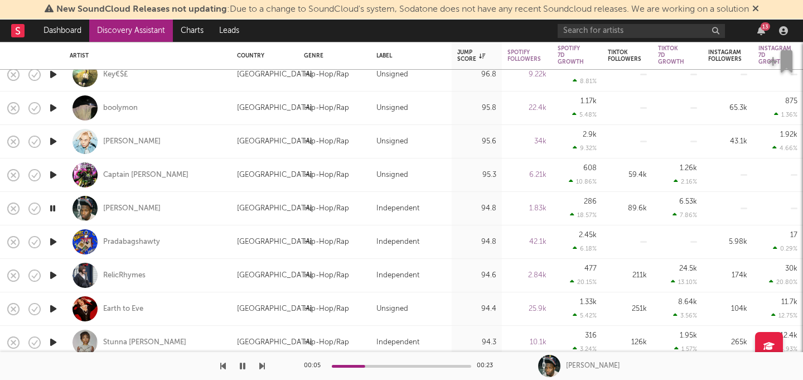
click at [52, 239] on icon "button" at bounding box center [53, 242] width 12 height 14
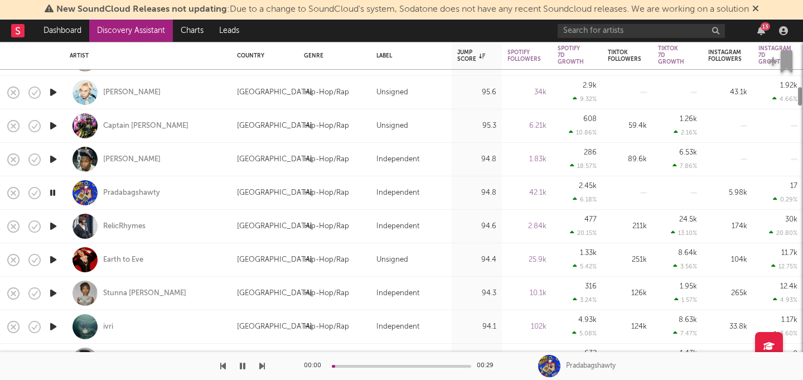
click at [51, 228] on icon "button" at bounding box center [53, 226] width 12 height 14
click at [131, 225] on div "RelicRhymes" at bounding box center [124, 226] width 42 height 10
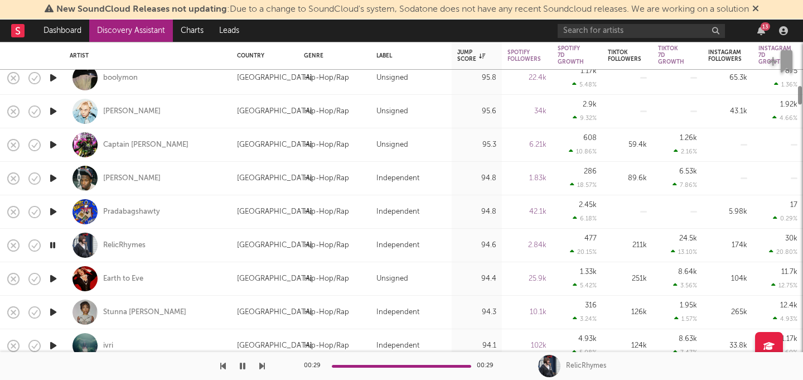
click at [180, 207] on div "Pradabagshawty" at bounding box center [148, 211] width 156 height 33
select select "1w"
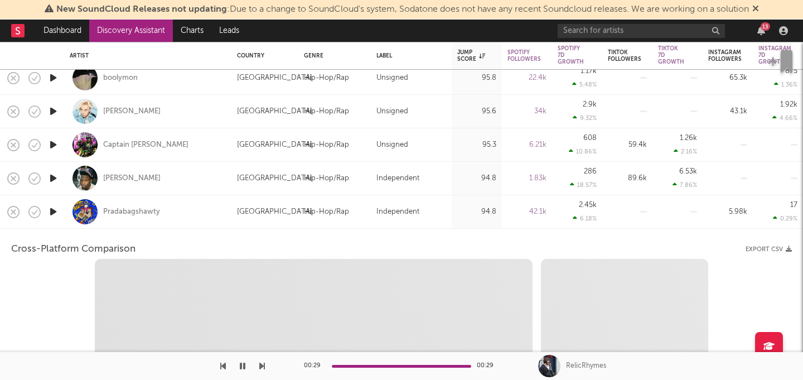
select select "6m"
click at [180, 205] on div "Pradabagshawty" at bounding box center [148, 211] width 156 height 33
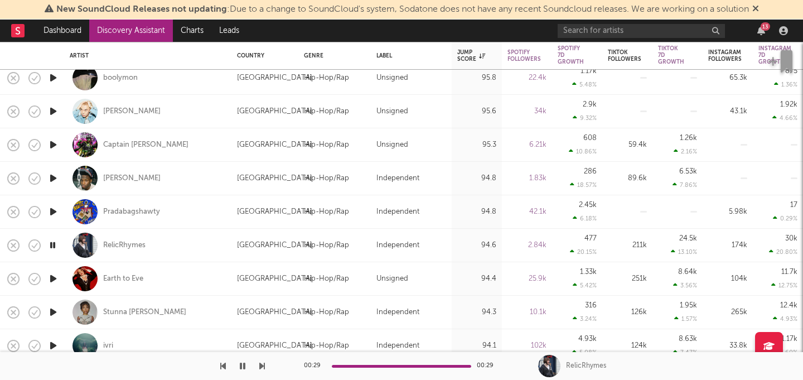
click at [60, 213] on div at bounding box center [53, 211] width 22 height 33
select select "1m"
select select "6m"
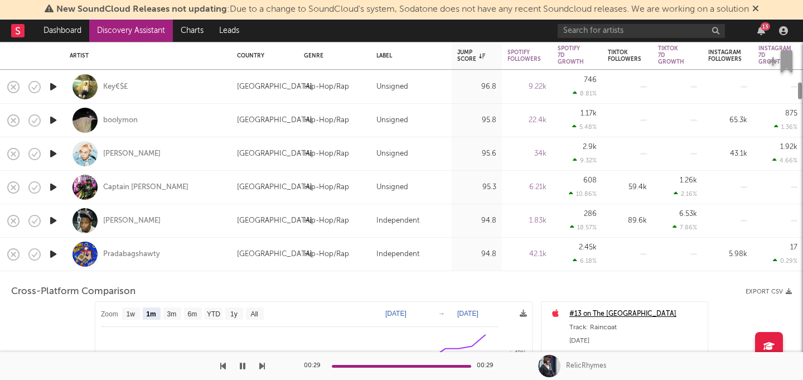
select select "1m"
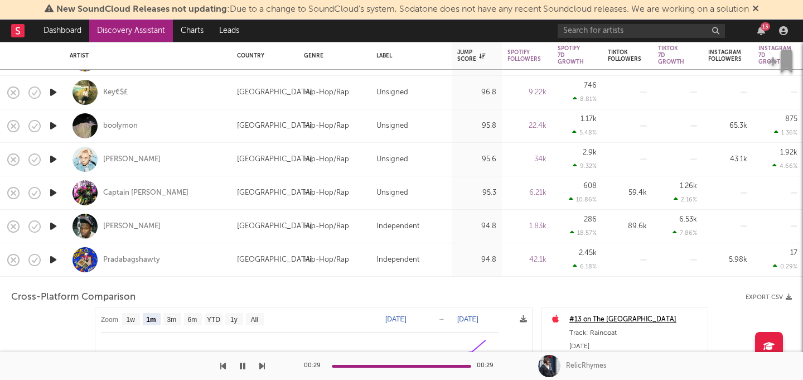
click at [62, 266] on div at bounding box center [53, 259] width 22 height 33
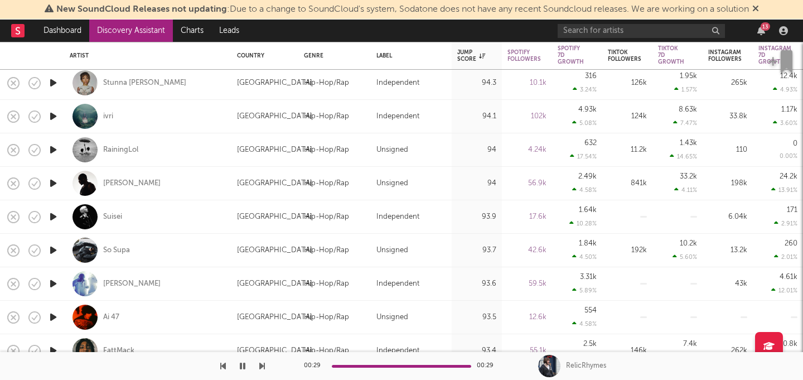
click at [54, 217] on icon "button" at bounding box center [53, 217] width 12 height 14
click at [54, 249] on icon "button" at bounding box center [53, 250] width 12 height 14
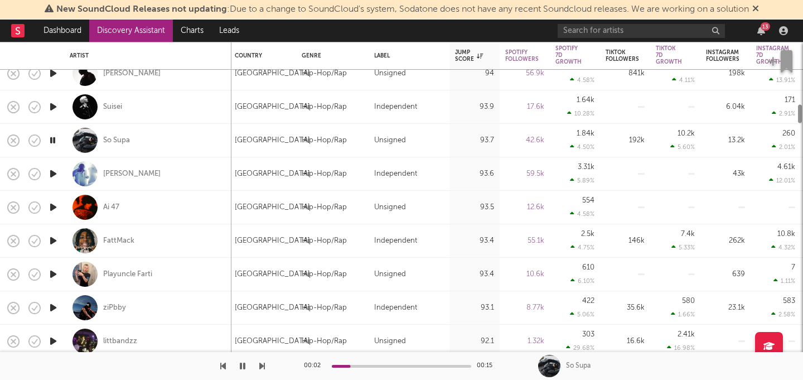
click at [50, 241] on icon "button" at bounding box center [53, 241] width 12 height 14
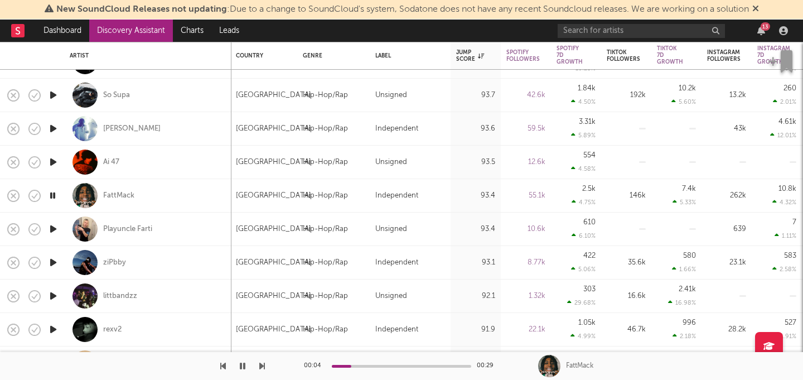
click at [55, 261] on icon "button" at bounding box center [53, 262] width 12 height 14
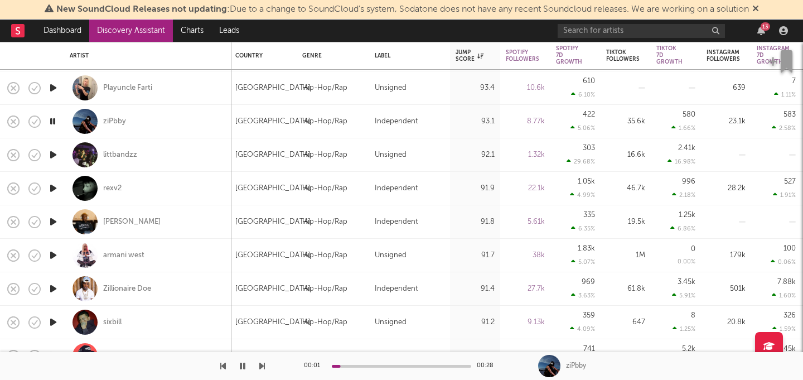
click at [56, 254] on icon "button" at bounding box center [53, 255] width 12 height 14
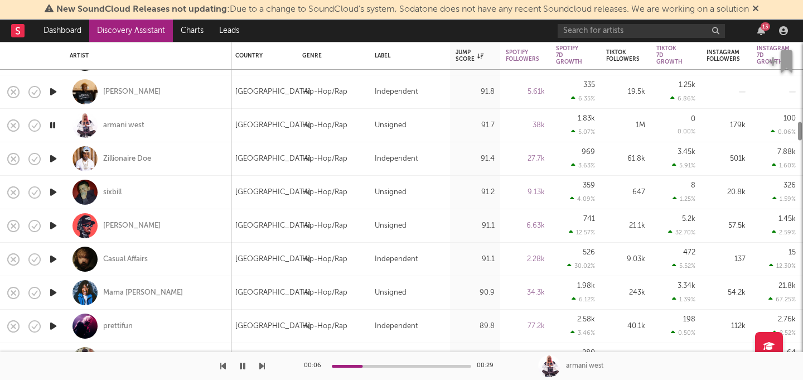
click at [56, 225] on icon "button" at bounding box center [53, 226] width 12 height 14
click at [364, 368] on div "00:01 00:26" at bounding box center [401, 366] width 195 height 28
click at [54, 259] on icon "button" at bounding box center [53, 259] width 12 height 14
click at [388, 366] on div at bounding box center [401, 366] width 139 height 3
click at [56, 296] on icon "button" at bounding box center [53, 293] width 12 height 14
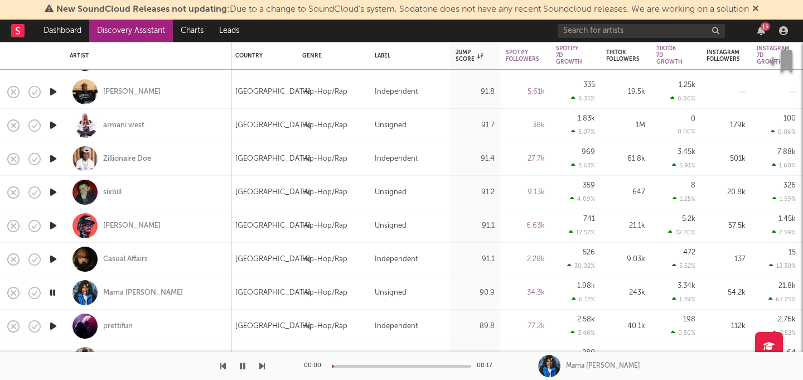
click at [399, 365] on div at bounding box center [401, 366] width 139 height 3
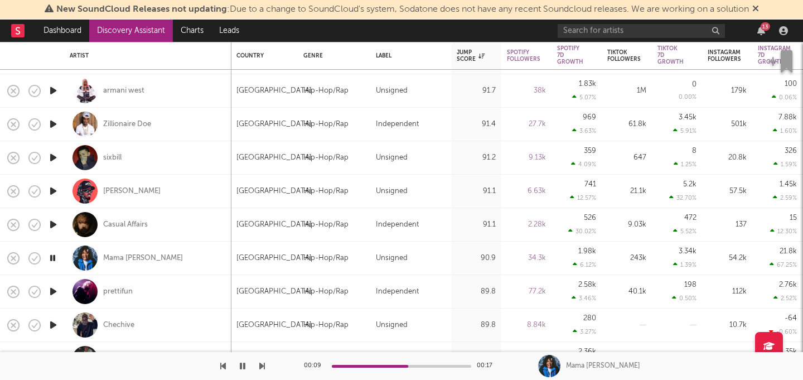
click at [54, 292] on icon "button" at bounding box center [53, 291] width 12 height 14
click at [396, 365] on div at bounding box center [401, 366] width 139 height 3
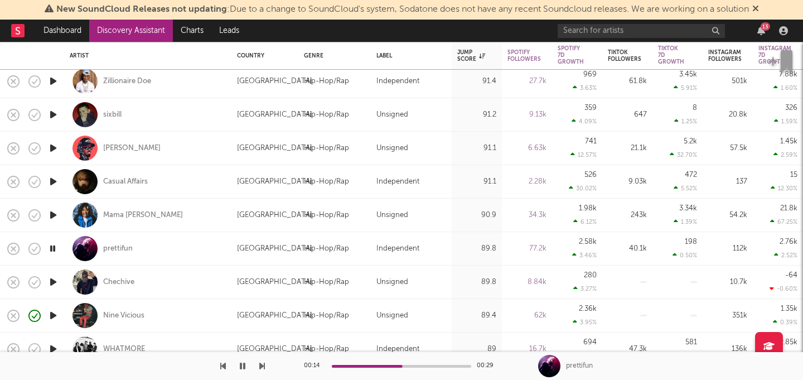
click at [58, 287] on icon "button" at bounding box center [53, 282] width 12 height 14
click at [50, 314] on icon "button" at bounding box center [53, 315] width 12 height 14
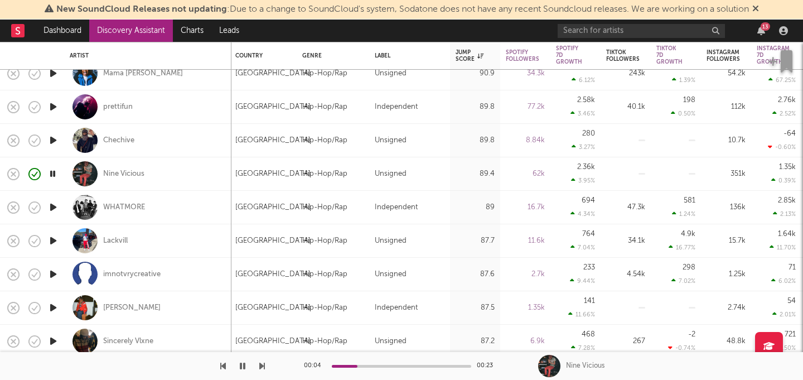
click at [57, 277] on icon "button" at bounding box center [53, 274] width 12 height 14
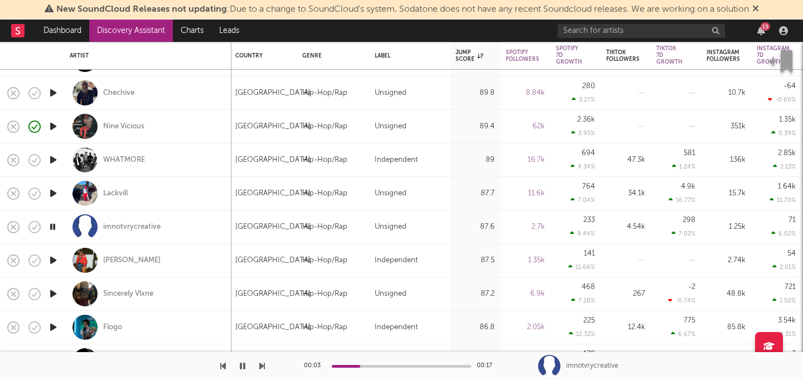
click at [51, 290] on icon "button" at bounding box center [53, 294] width 12 height 14
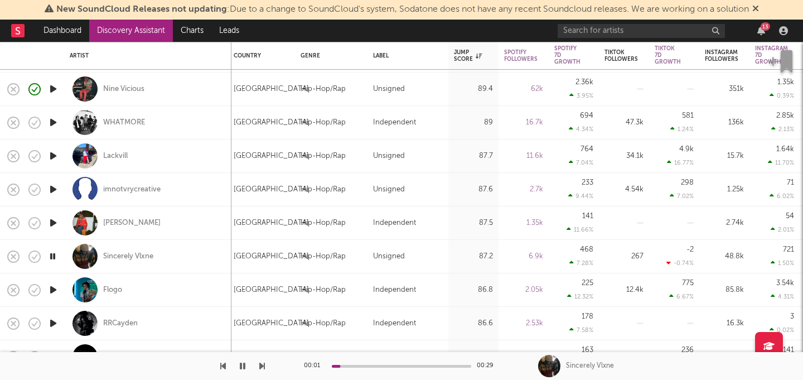
click at [53, 289] on icon "button" at bounding box center [53, 290] width 12 height 14
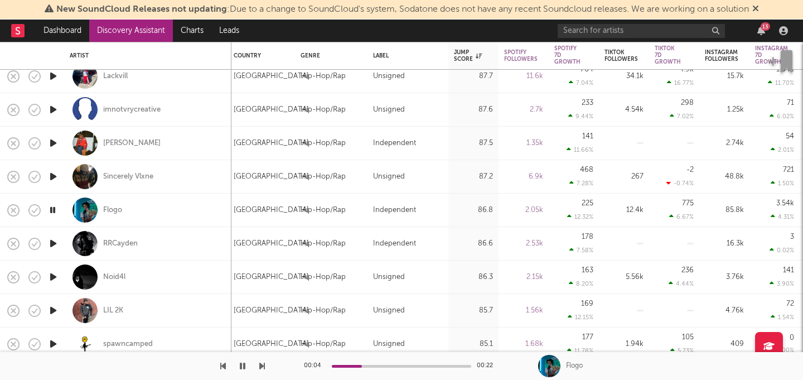
click at [50, 248] on icon "button" at bounding box center [53, 243] width 12 height 14
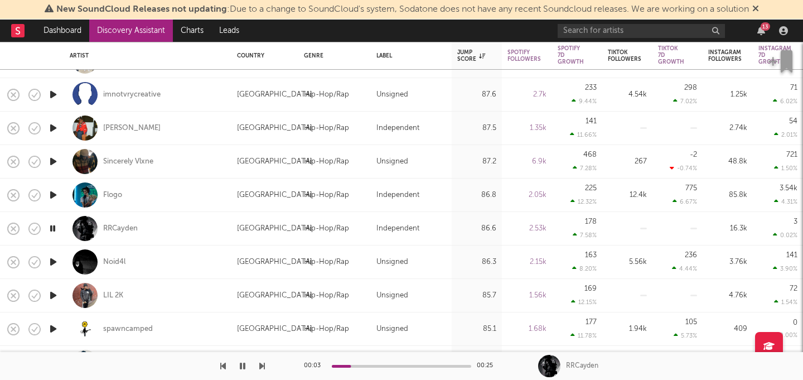
click at [52, 265] on icon "button" at bounding box center [53, 262] width 12 height 14
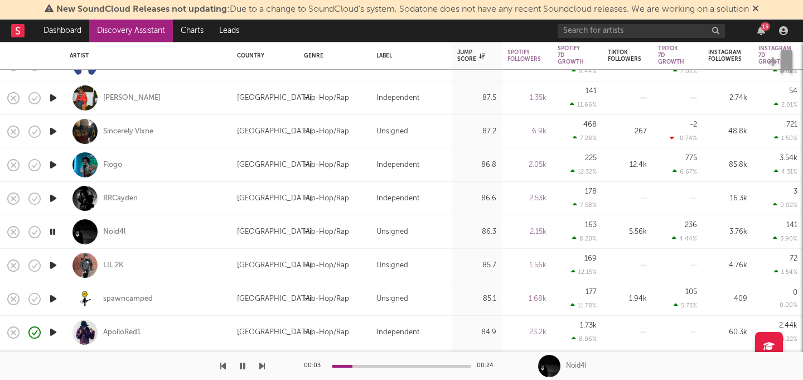
click at [52, 265] on icon "button" at bounding box center [53, 265] width 12 height 14
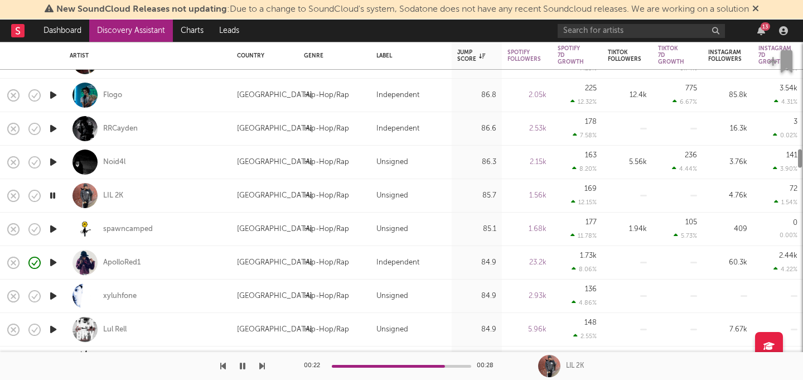
click at [55, 227] on icon "button" at bounding box center [53, 229] width 12 height 14
click at [53, 262] on icon "button" at bounding box center [53, 262] width 12 height 14
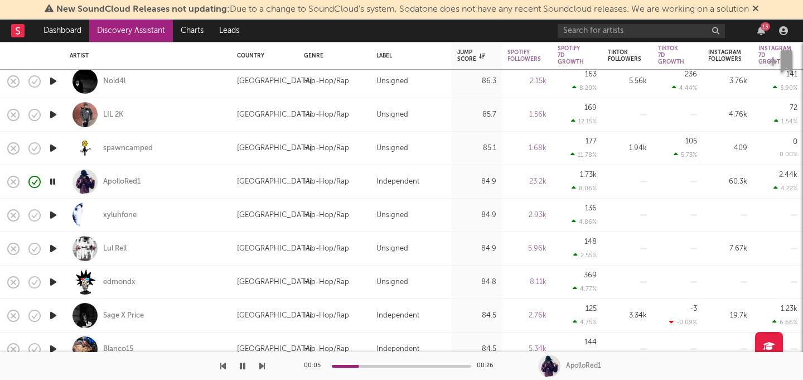
drag, startPoint x: 68, startPoint y: 254, endPoint x: 79, endPoint y: 259, distance: 12.2
click at [72, 254] on div "Lul Rell" at bounding box center [147, 248] width 167 height 33
select select "1w"
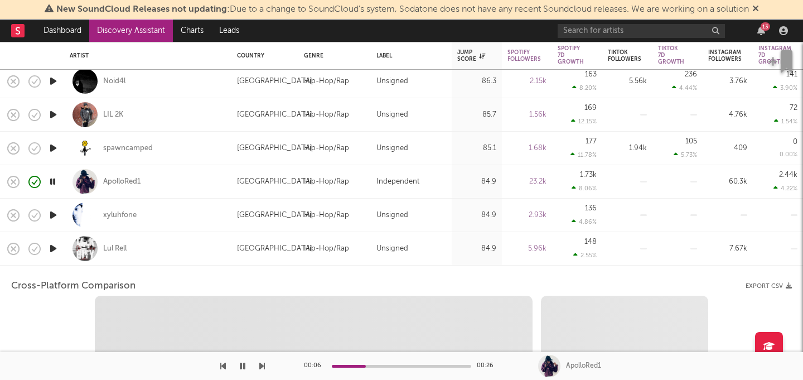
select select "6m"
select select "1m"
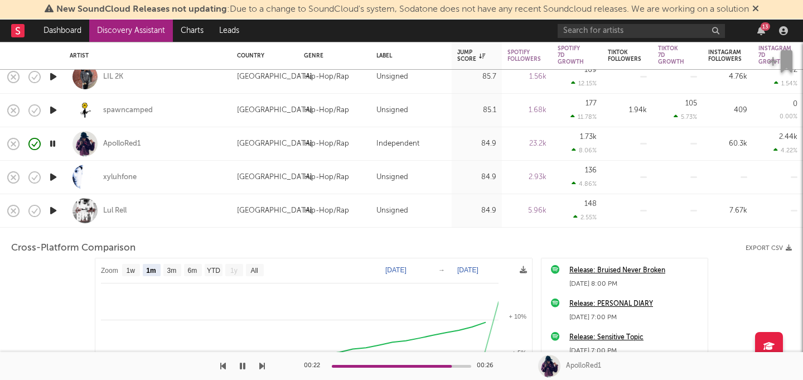
click at [52, 180] on icon "button" at bounding box center [53, 177] width 12 height 14
click at [51, 208] on icon "button" at bounding box center [53, 211] width 12 height 14
click at [79, 214] on div at bounding box center [84, 210] width 25 height 25
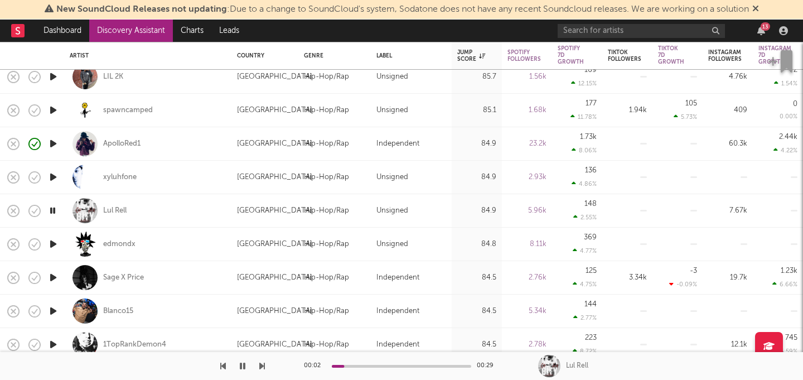
click at [51, 244] on icon "button" at bounding box center [53, 244] width 12 height 14
click at [82, 248] on div at bounding box center [84, 243] width 25 height 25
select select "1w"
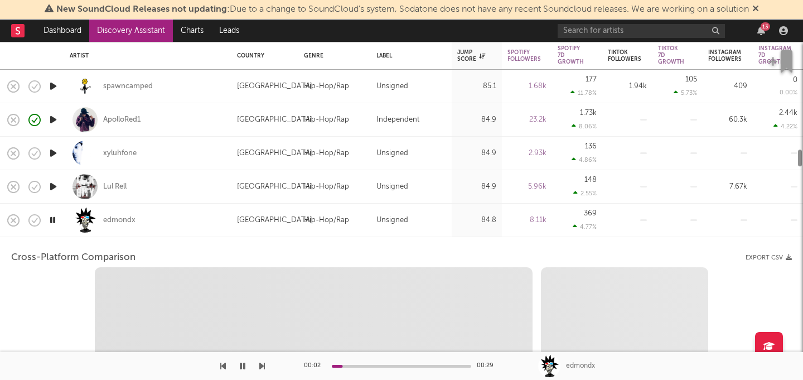
select select "6m"
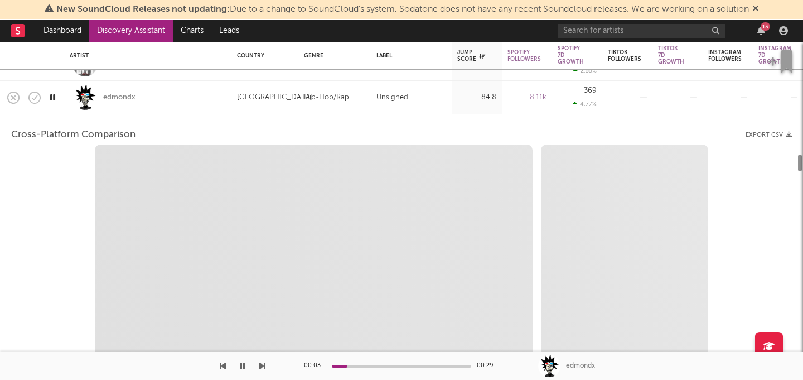
select select "1m"
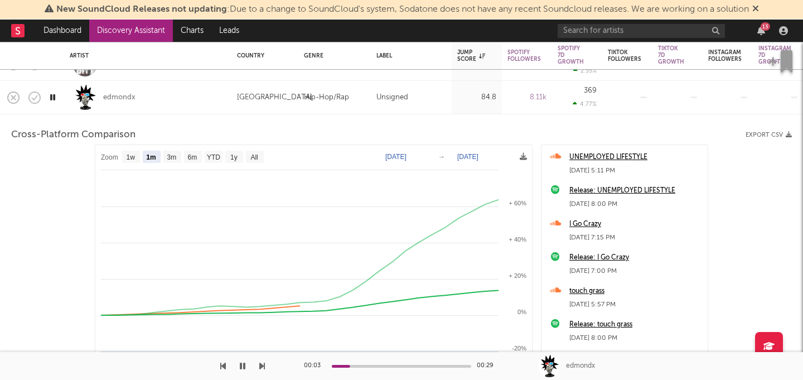
click at [85, 104] on div at bounding box center [84, 97] width 25 height 25
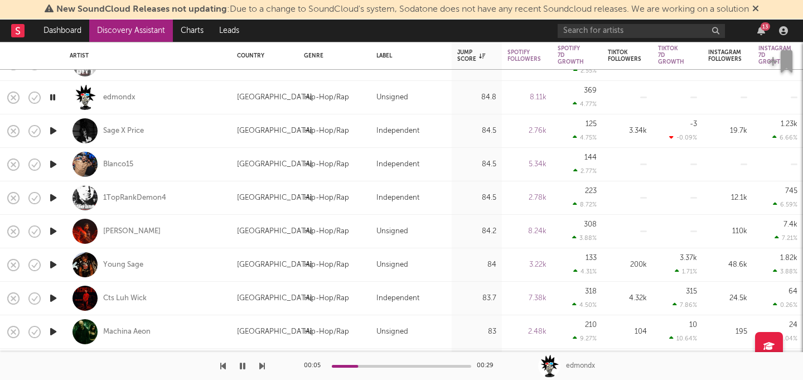
click at [57, 129] on icon "button" at bounding box center [53, 131] width 12 height 14
click at [380, 363] on div "00:02 00:29" at bounding box center [401, 366] width 195 height 28
click at [385, 366] on div at bounding box center [401, 366] width 139 height 3
click at [49, 168] on icon "button" at bounding box center [53, 164] width 12 height 14
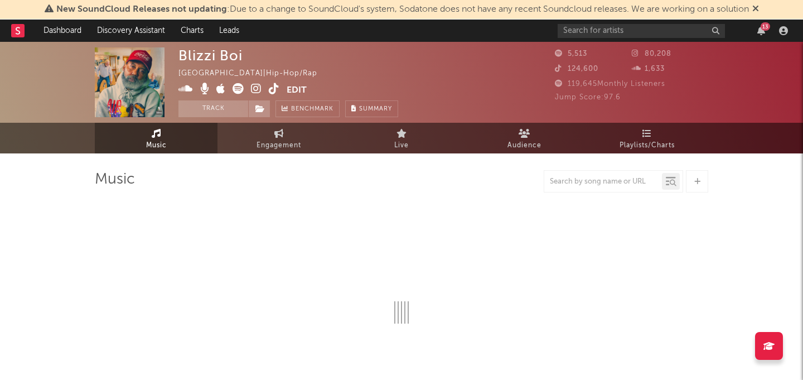
select select "1w"
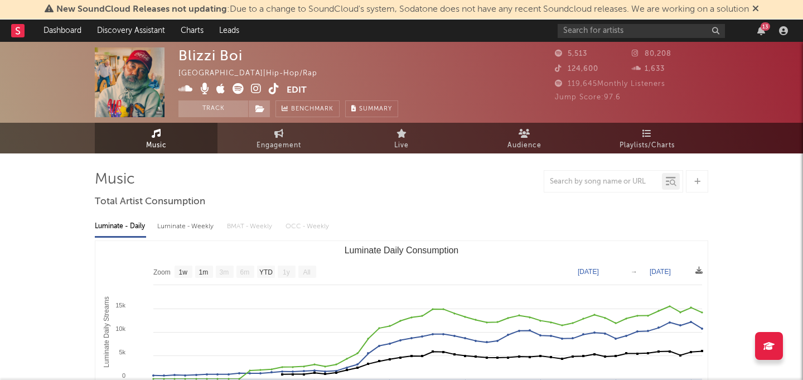
click at [240, 87] on icon at bounding box center [238, 88] width 11 height 11
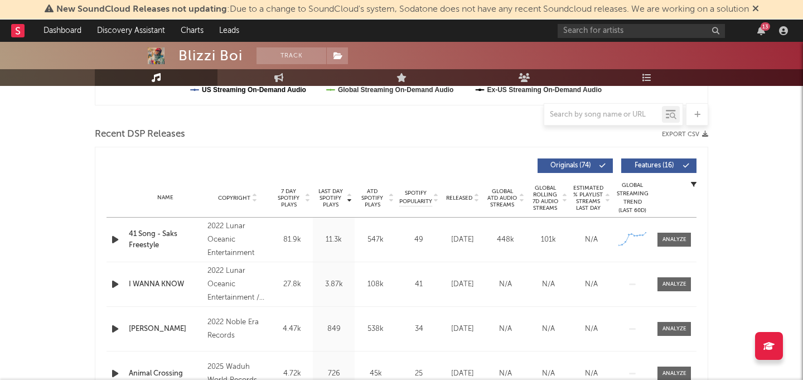
scroll to position [361, 0]
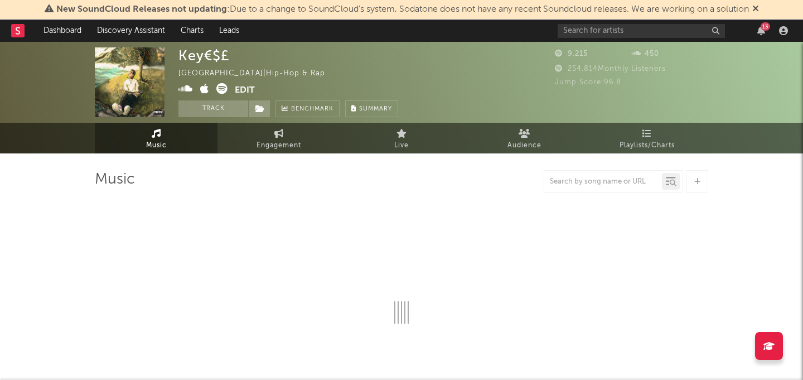
select select "1w"
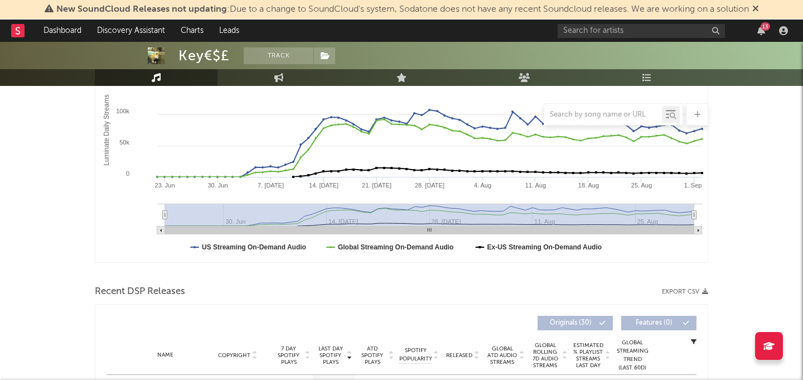
scroll to position [412, 0]
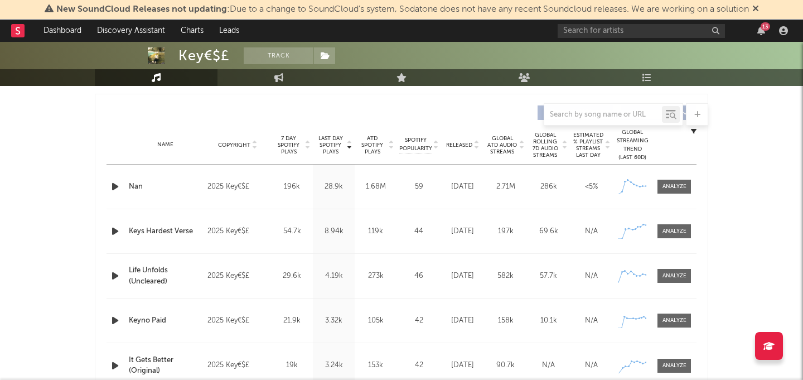
click at [113, 188] on icon "button" at bounding box center [115, 187] width 12 height 14
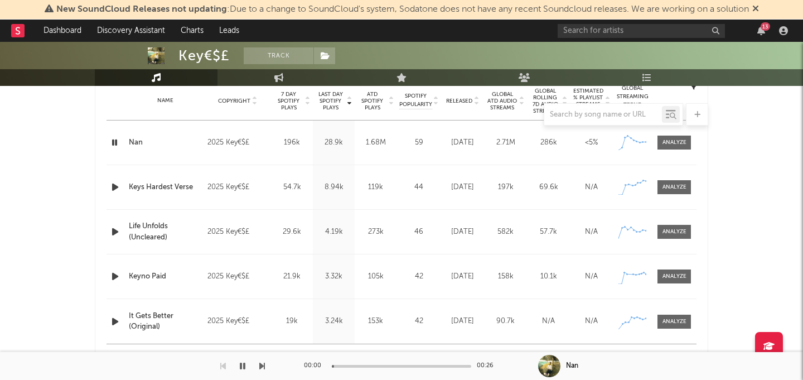
scroll to position [462, 0]
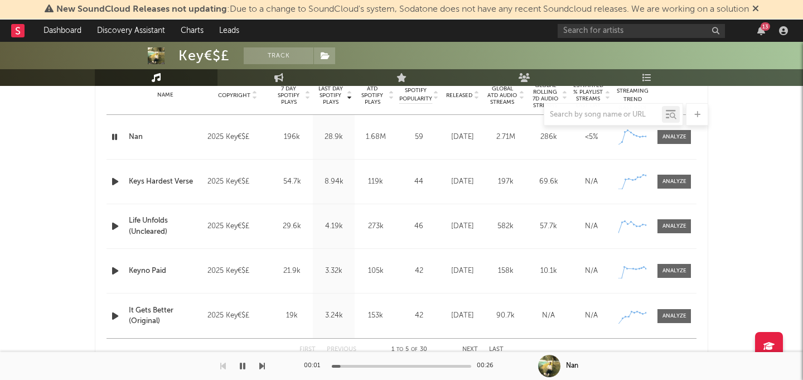
click at [398, 366] on div at bounding box center [401, 366] width 139 height 3
click at [113, 181] on icon "button" at bounding box center [115, 182] width 12 height 14
click at [388, 368] on div "00:00 00:25" at bounding box center [401, 366] width 195 height 28
click at [388, 366] on div at bounding box center [401, 366] width 139 height 3
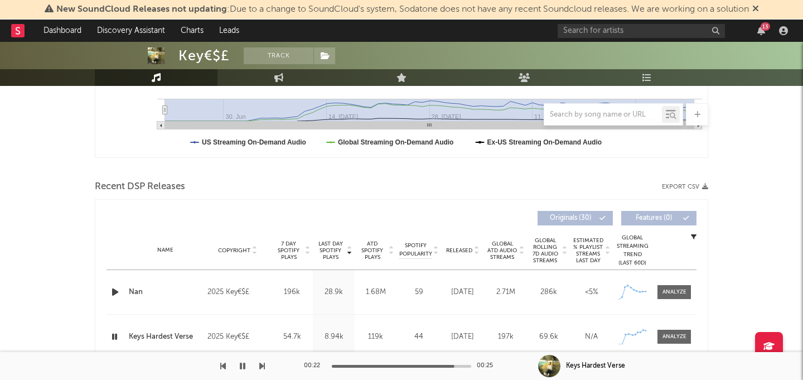
scroll to position [309, 0]
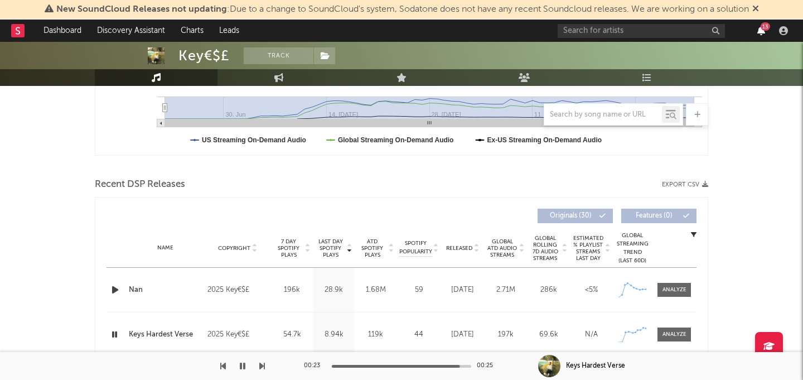
click at [759, 30] on icon "button" at bounding box center [761, 30] width 8 height 9
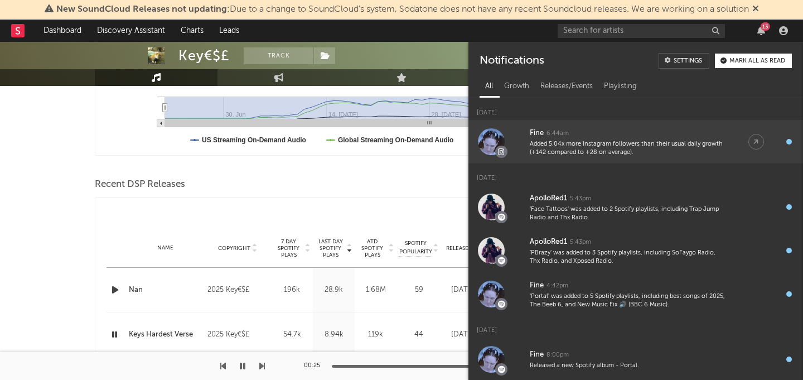
drag, startPoint x: 759, startPoint y: 30, endPoint x: 690, endPoint y: 128, distance: 119.7
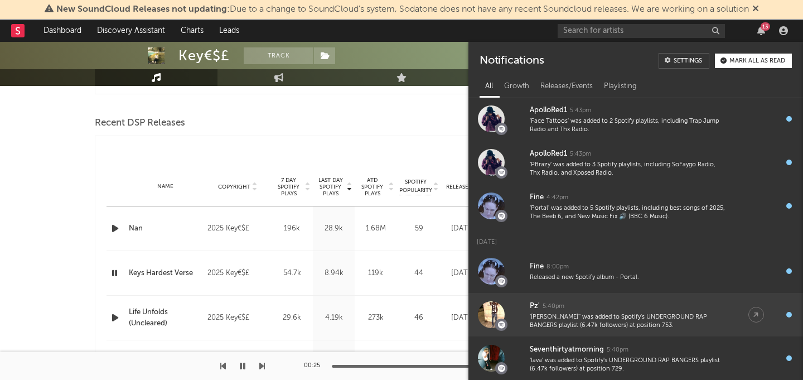
scroll to position [371, 0]
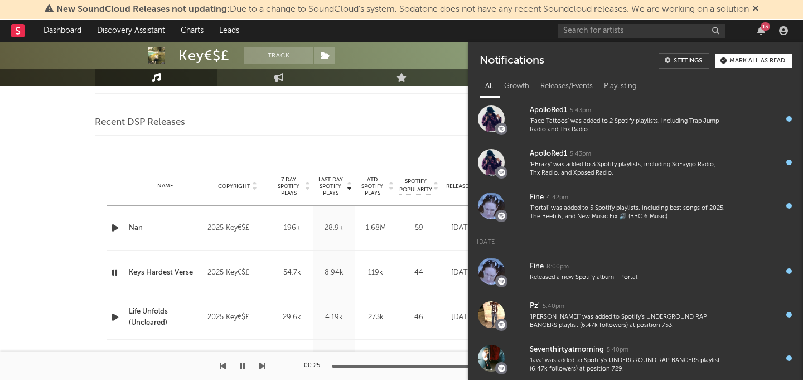
click at [760, 62] on div "Mark all as read" at bounding box center [757, 61] width 56 height 6
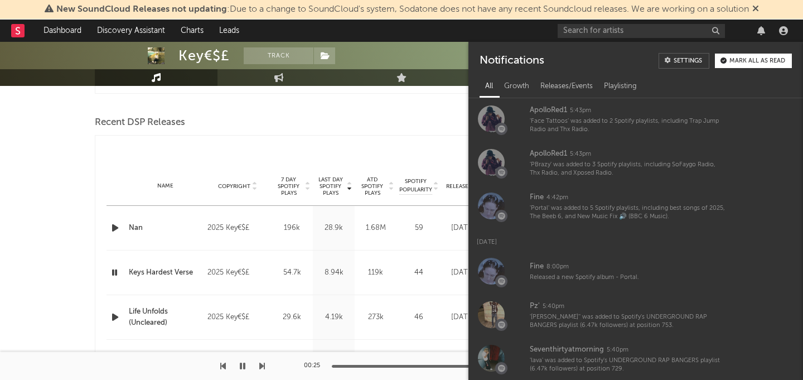
click at [419, 127] on div "Recent DSP Releases Export CSV" at bounding box center [401, 122] width 613 height 19
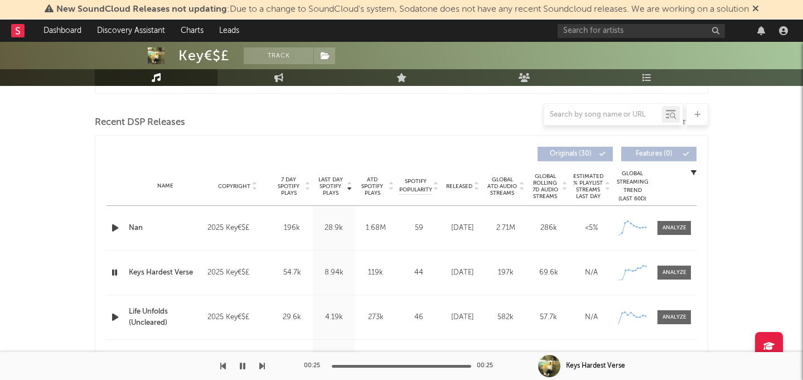
click at [112, 318] on icon "button" at bounding box center [115, 317] width 12 height 14
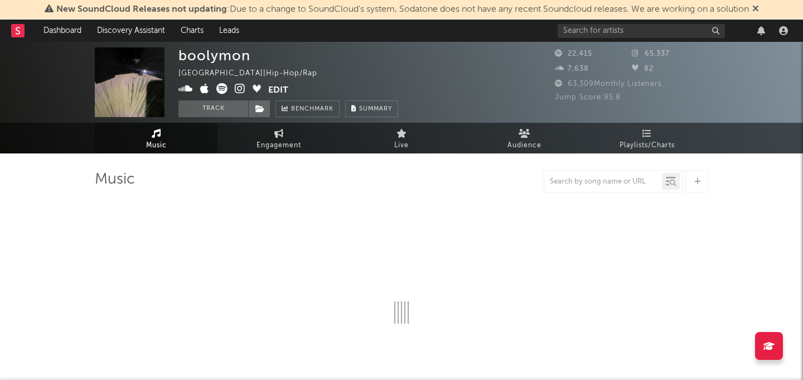
select select "6m"
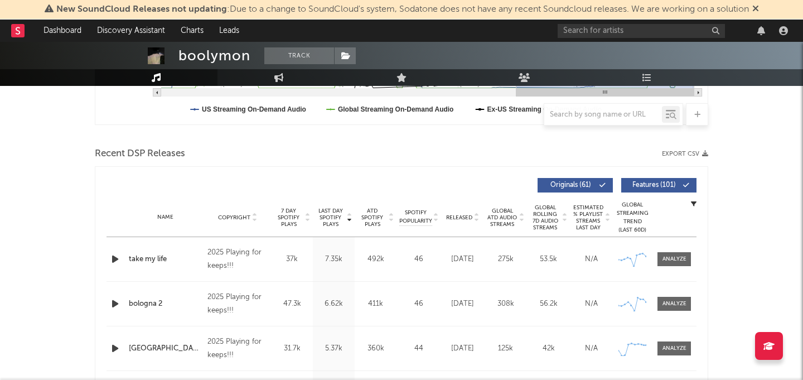
scroll to position [354, 0]
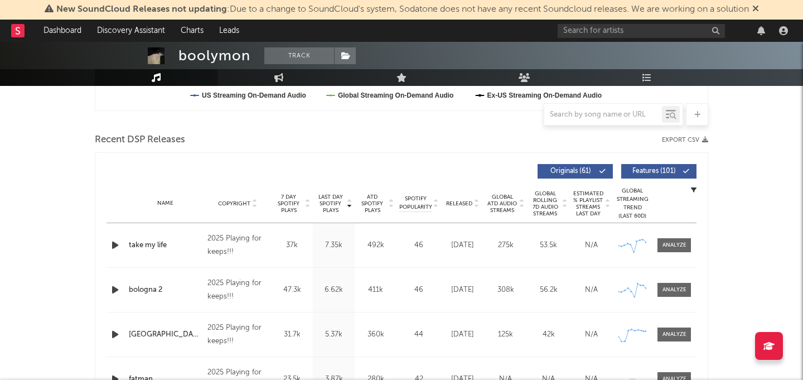
click at [113, 242] on icon "button" at bounding box center [115, 245] width 12 height 14
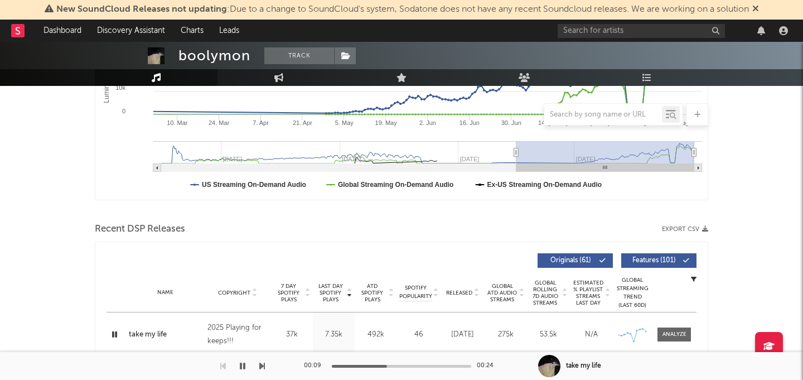
scroll to position [0, 0]
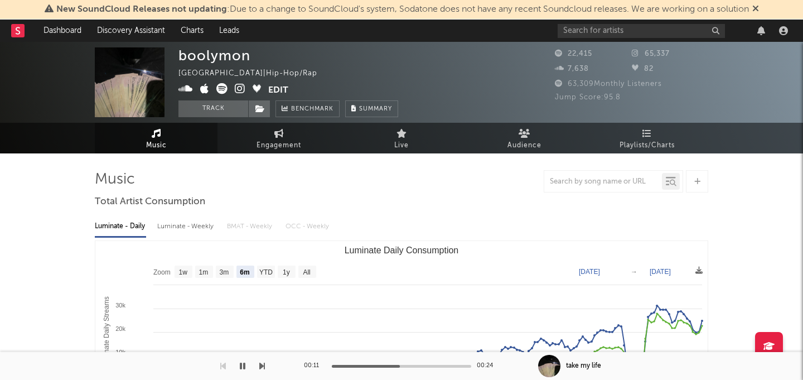
click at [223, 88] on icon at bounding box center [221, 88] width 11 height 11
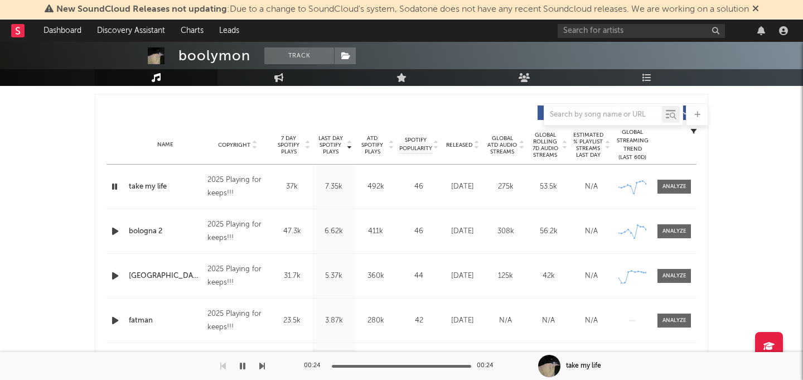
scroll to position [413, 0]
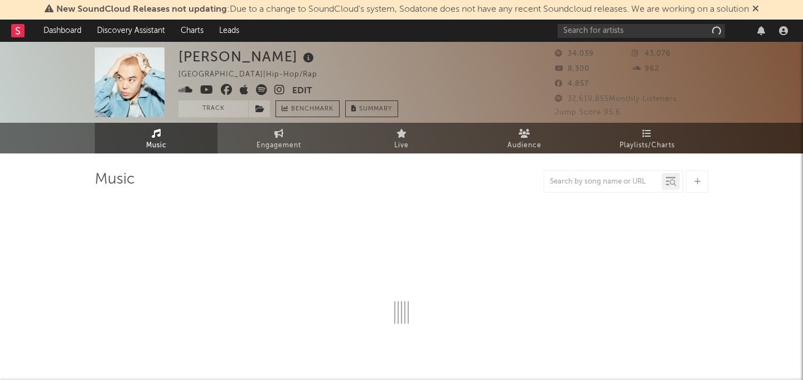
select select "1w"
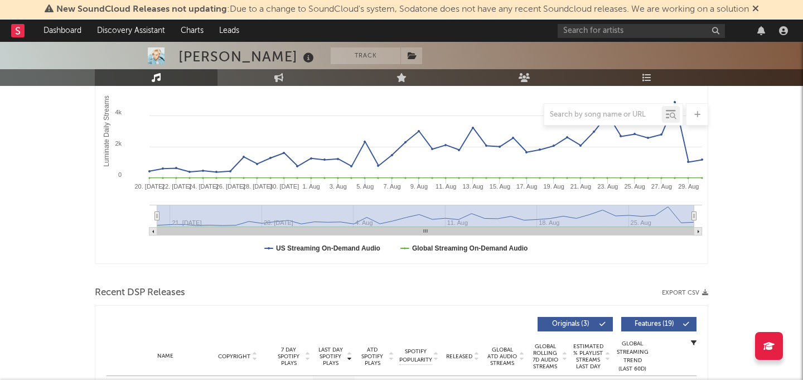
scroll to position [402, 0]
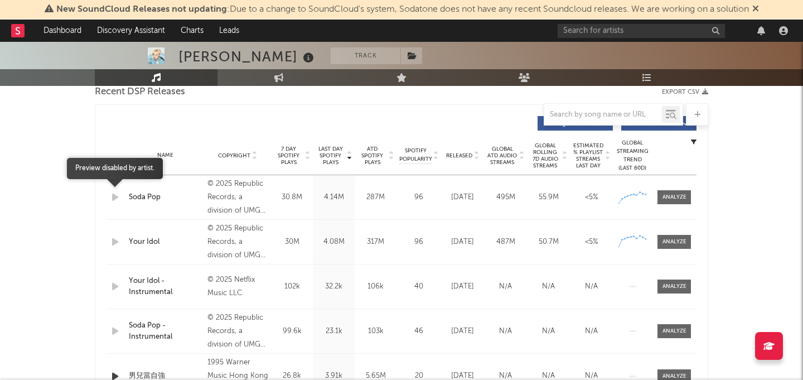
click at [114, 199] on icon "button" at bounding box center [115, 197] width 12 height 14
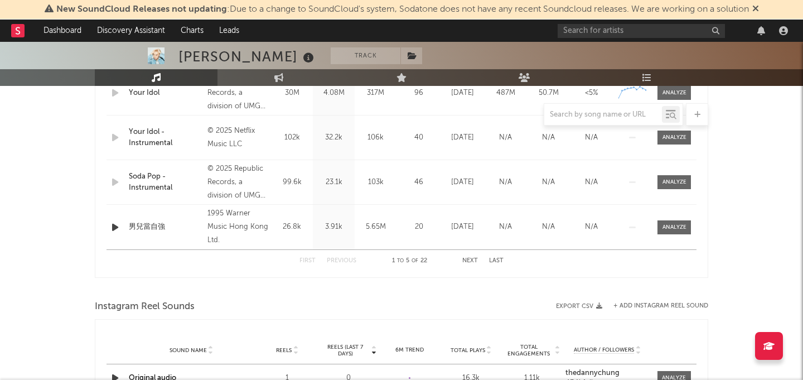
scroll to position [708, 0]
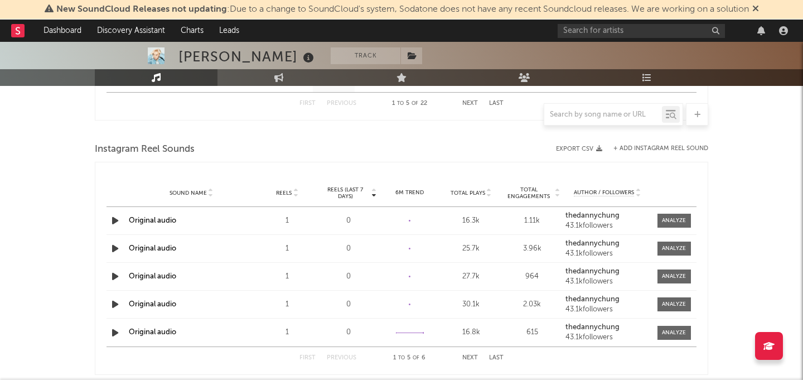
click at [114, 223] on icon "button" at bounding box center [115, 221] width 12 height 14
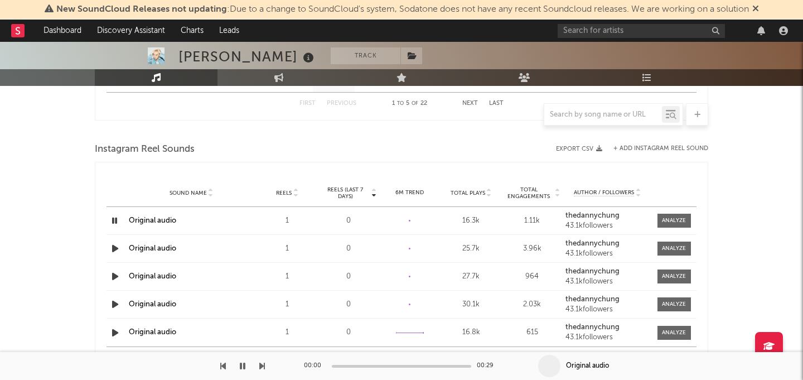
scroll to position [552, 0]
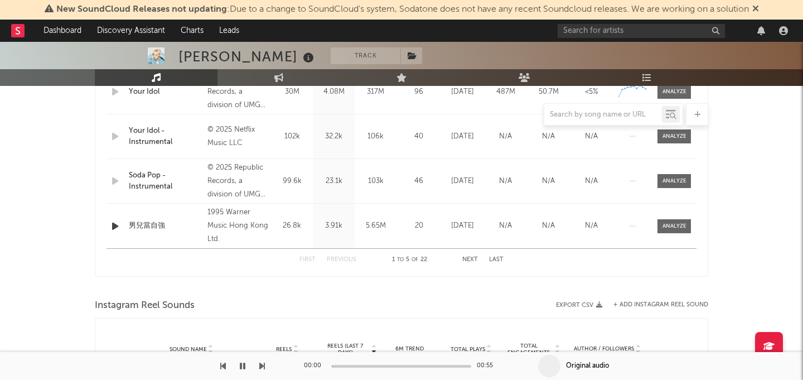
click at [114, 228] on icon "button" at bounding box center [115, 226] width 12 height 14
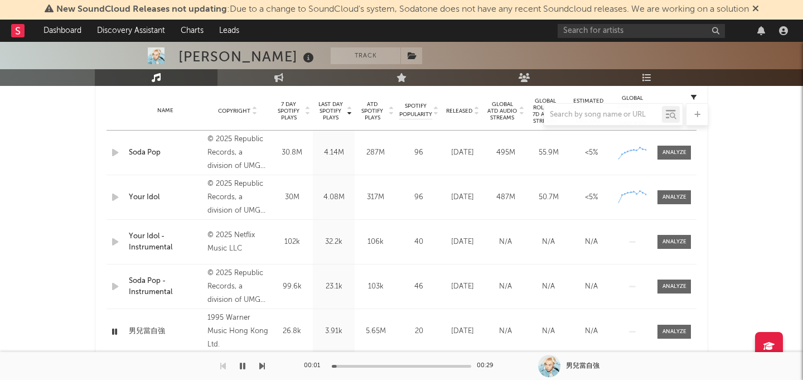
scroll to position [437, 0]
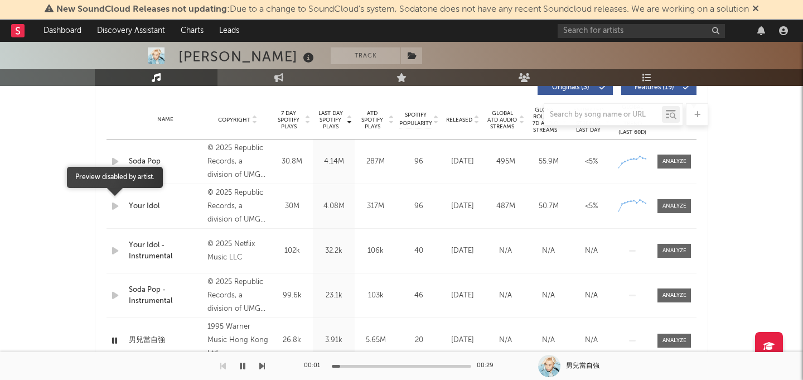
click at [117, 205] on icon "button" at bounding box center [115, 206] width 12 height 14
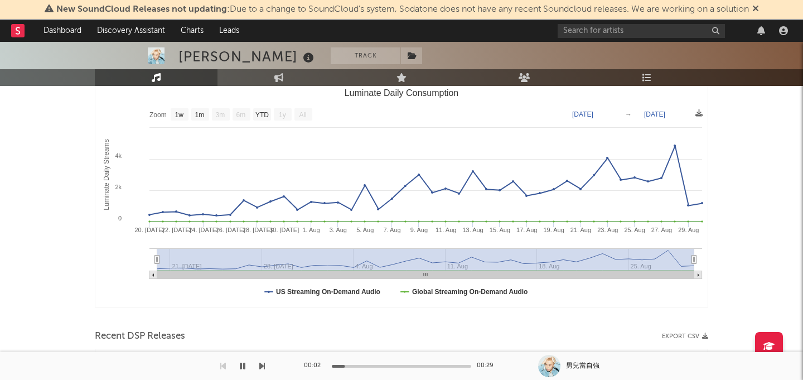
scroll to position [0, 0]
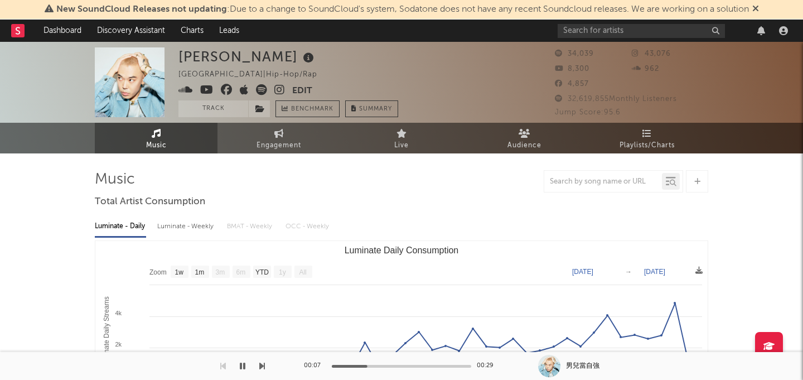
click at [262, 87] on icon at bounding box center [261, 89] width 11 height 11
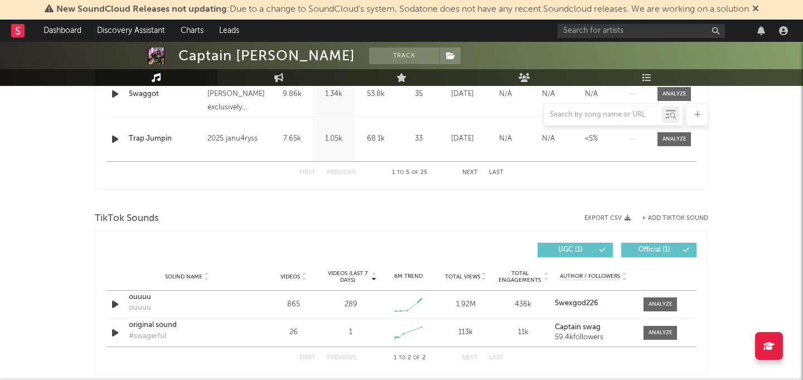
scroll to position [657, 0]
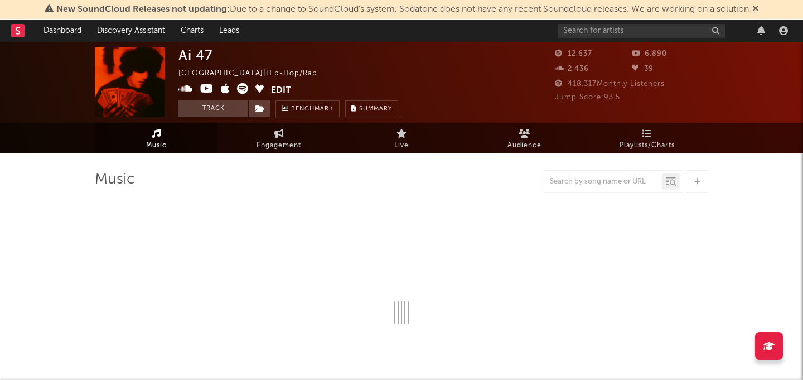
select select "6m"
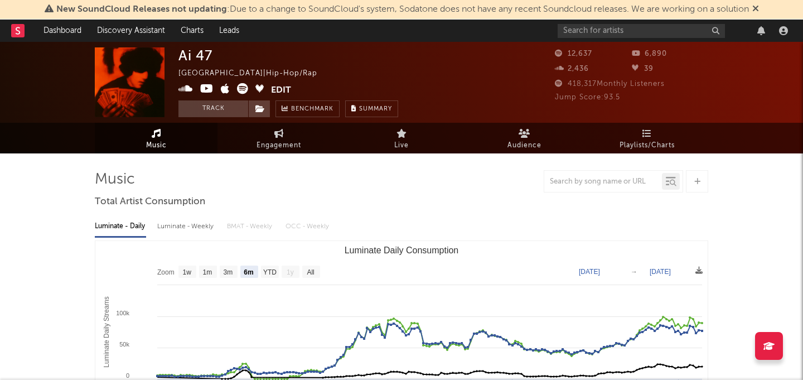
click at [241, 88] on icon at bounding box center [242, 88] width 11 height 11
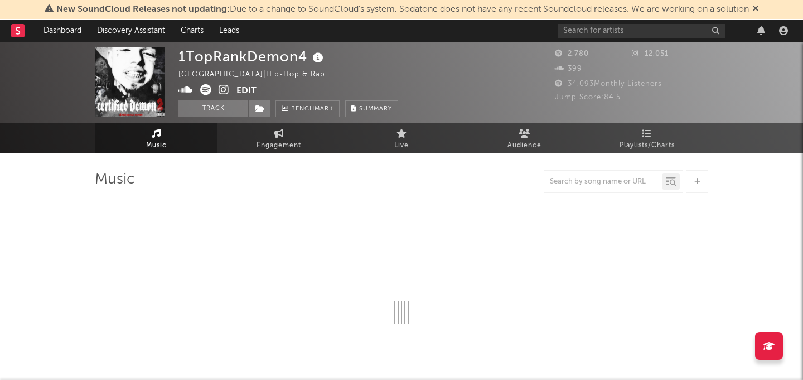
select select "6m"
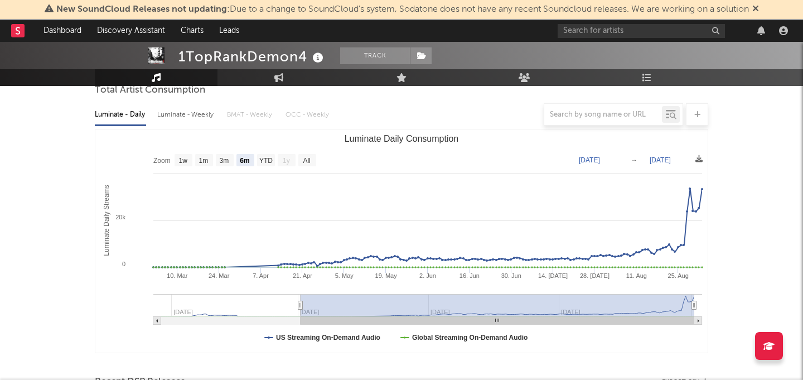
scroll to position [283, 0]
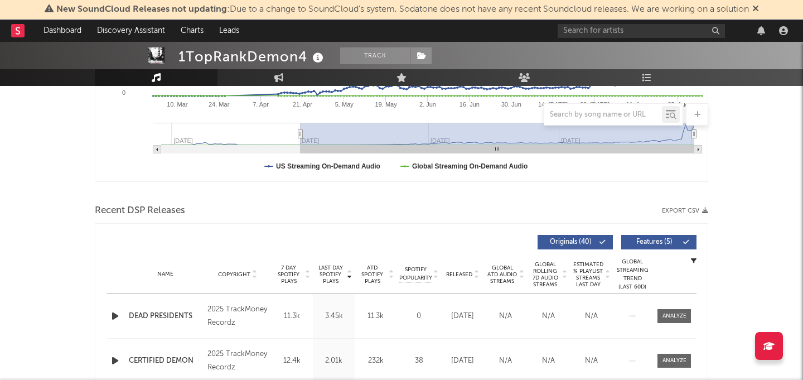
click at [114, 313] on icon "button" at bounding box center [115, 316] width 12 height 14
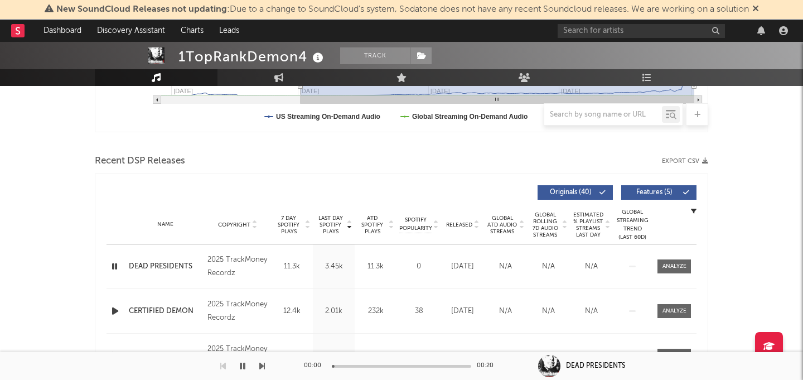
scroll to position [341, 0]
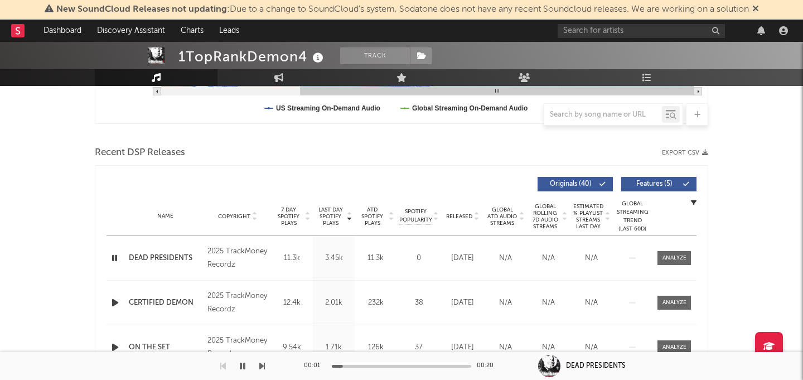
click at [396, 367] on div at bounding box center [401, 366] width 139 height 3
click at [115, 302] on icon "button" at bounding box center [115, 303] width 12 height 14
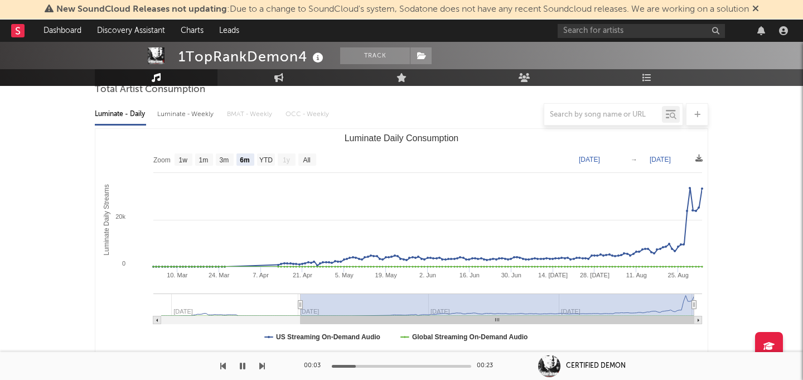
scroll to position [0, 0]
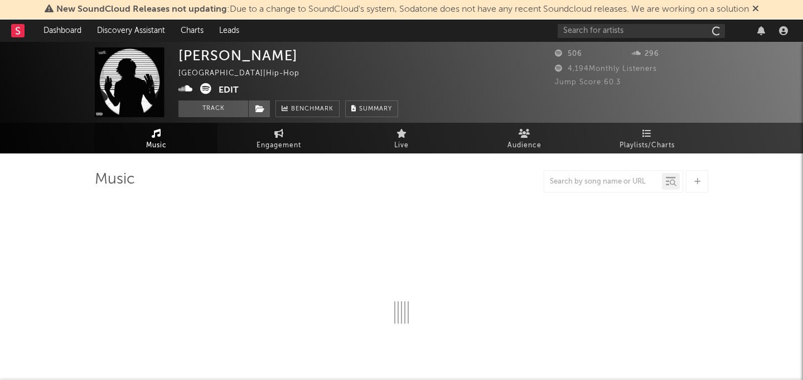
select select "6m"
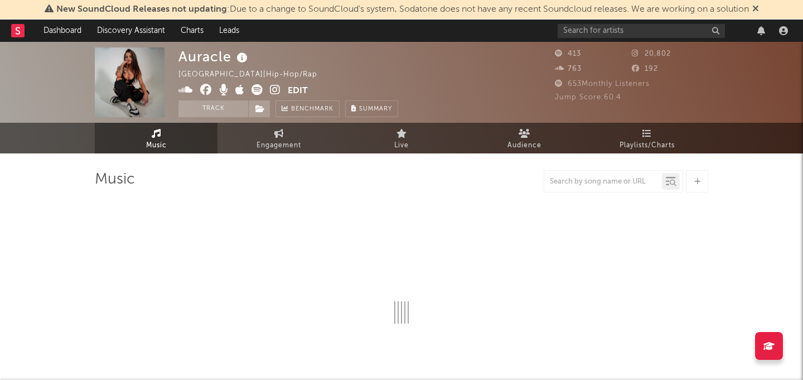
select select "1w"
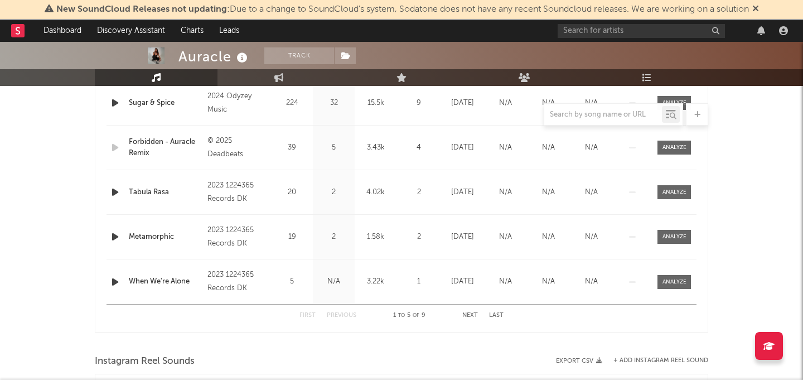
scroll to position [498, 0]
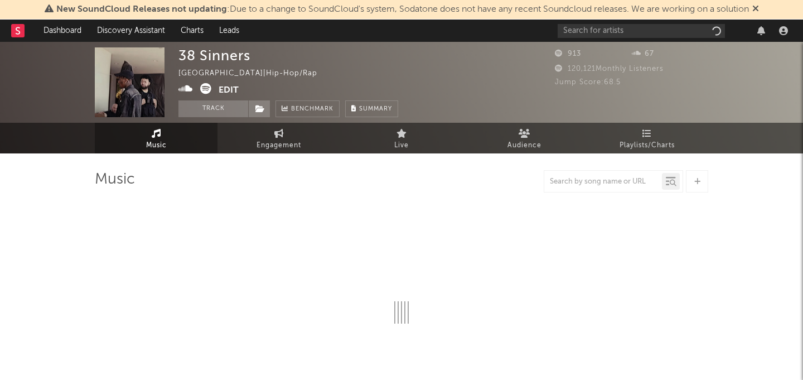
select select "6m"
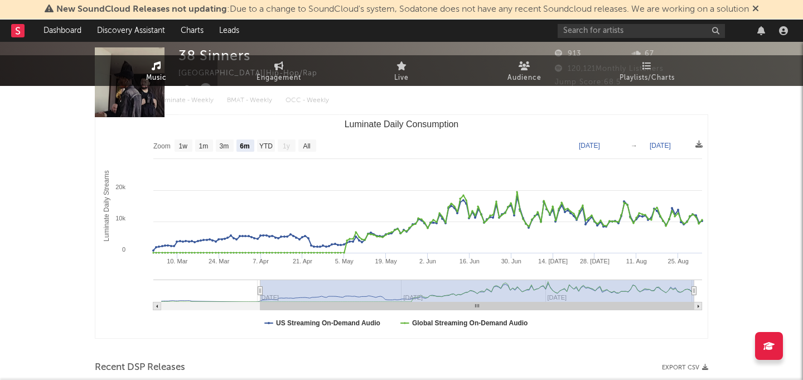
scroll to position [352, 0]
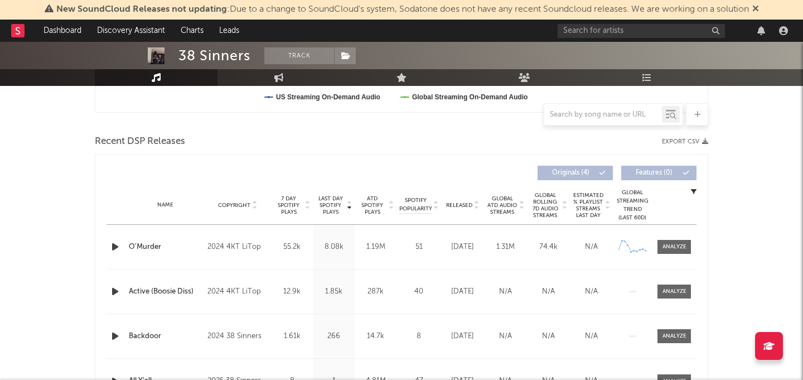
click at [118, 250] on icon "button" at bounding box center [115, 247] width 12 height 14
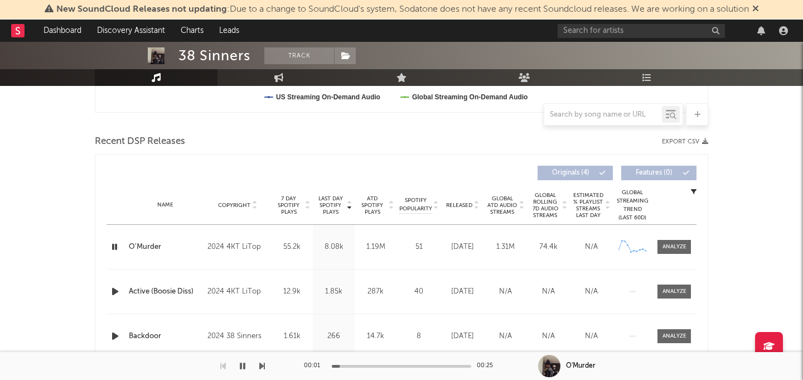
click at [238, 365] on button "button" at bounding box center [242, 366] width 11 height 28
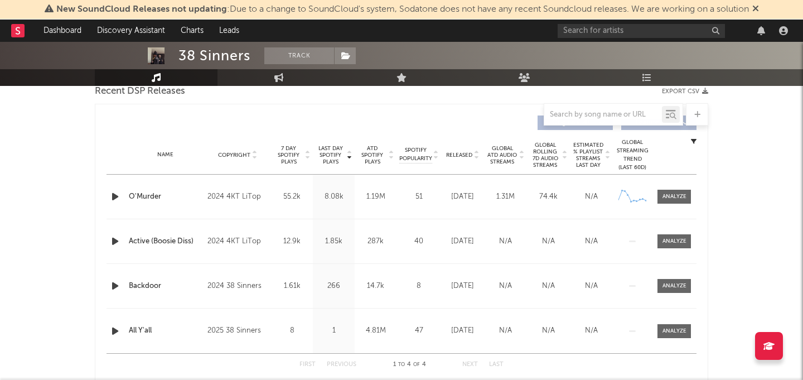
scroll to position [394, 0]
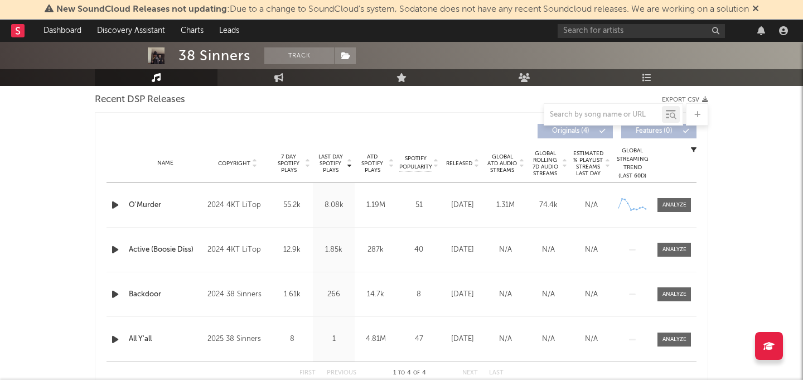
click at [110, 251] on icon "button" at bounding box center [115, 250] width 12 height 14
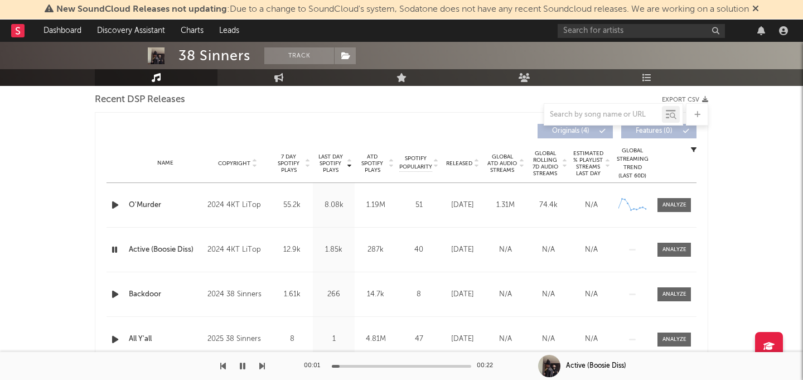
click at [113, 291] on icon "button" at bounding box center [115, 294] width 12 height 14
click at [110, 338] on icon "button" at bounding box center [115, 339] width 12 height 14
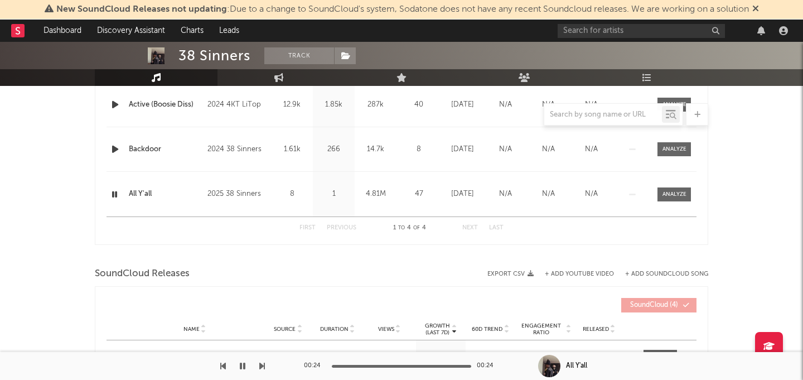
scroll to position [539, 0]
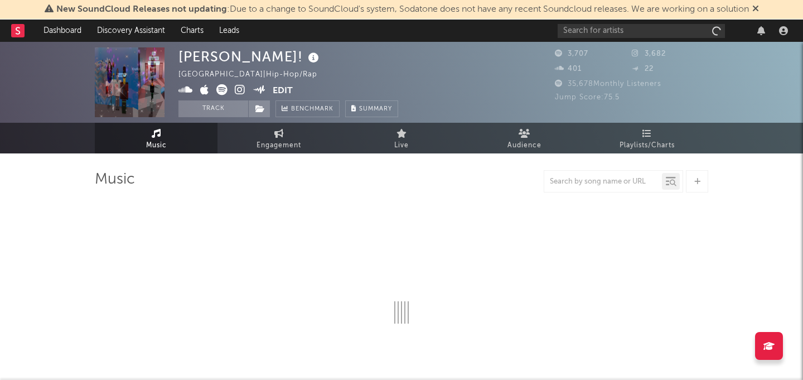
select select "1w"
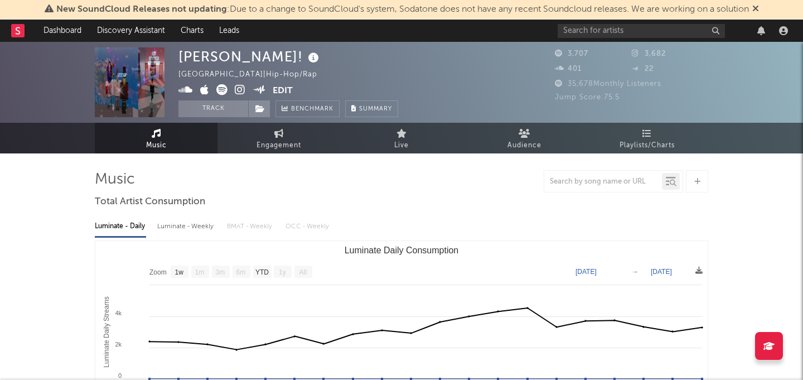
click at [221, 91] on icon at bounding box center [221, 89] width 11 height 11
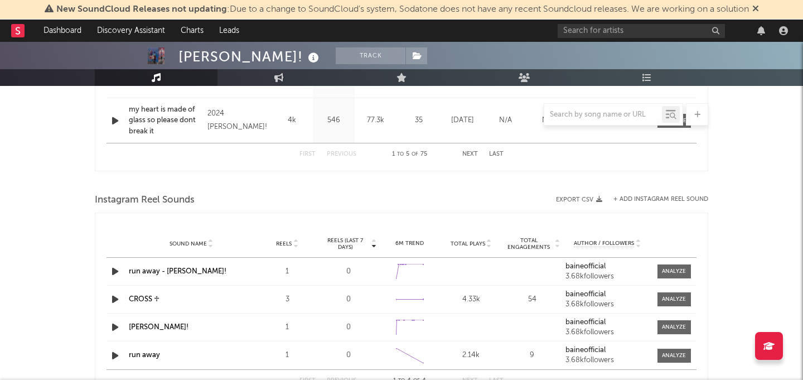
scroll to position [645, 0]
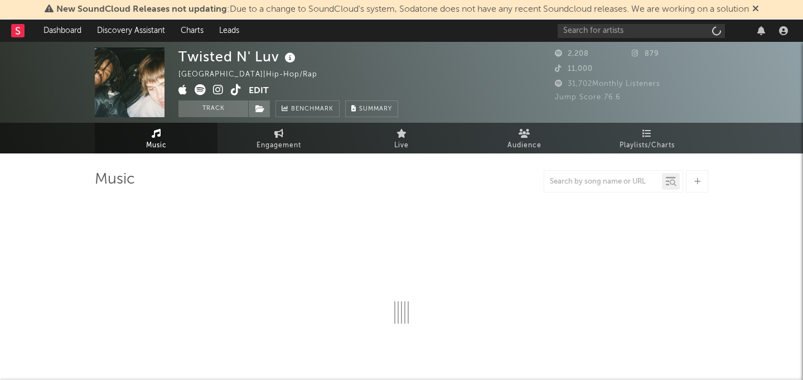
select select "1w"
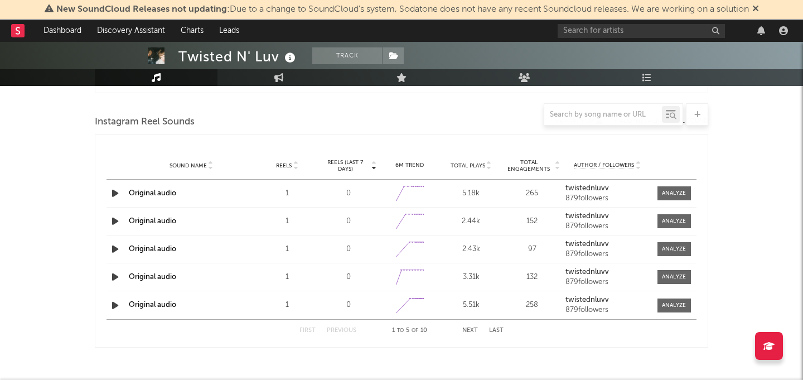
scroll to position [622, 0]
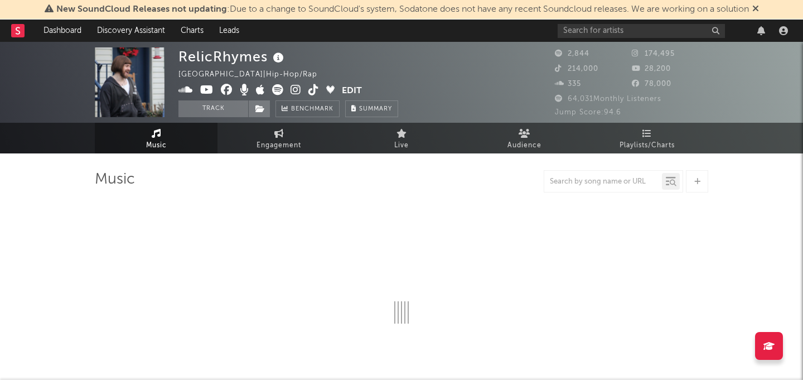
select select "6m"
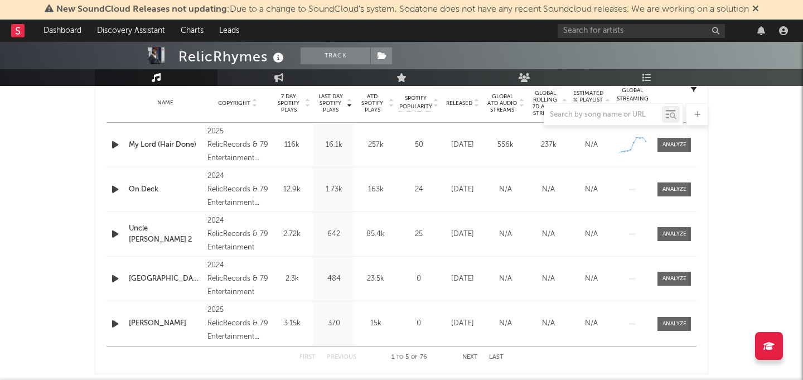
scroll to position [451, 0]
